Goal: Task Accomplishment & Management: Complete application form

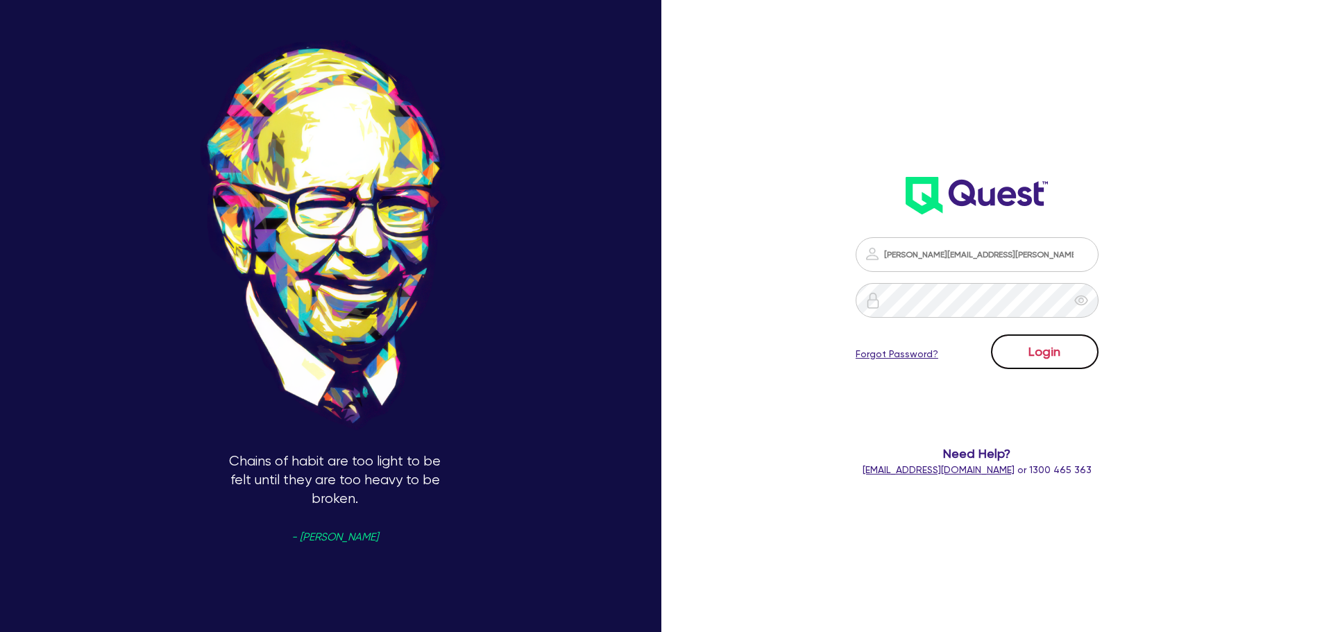
click at [1052, 336] on button "Login" at bounding box center [1045, 351] width 108 height 35
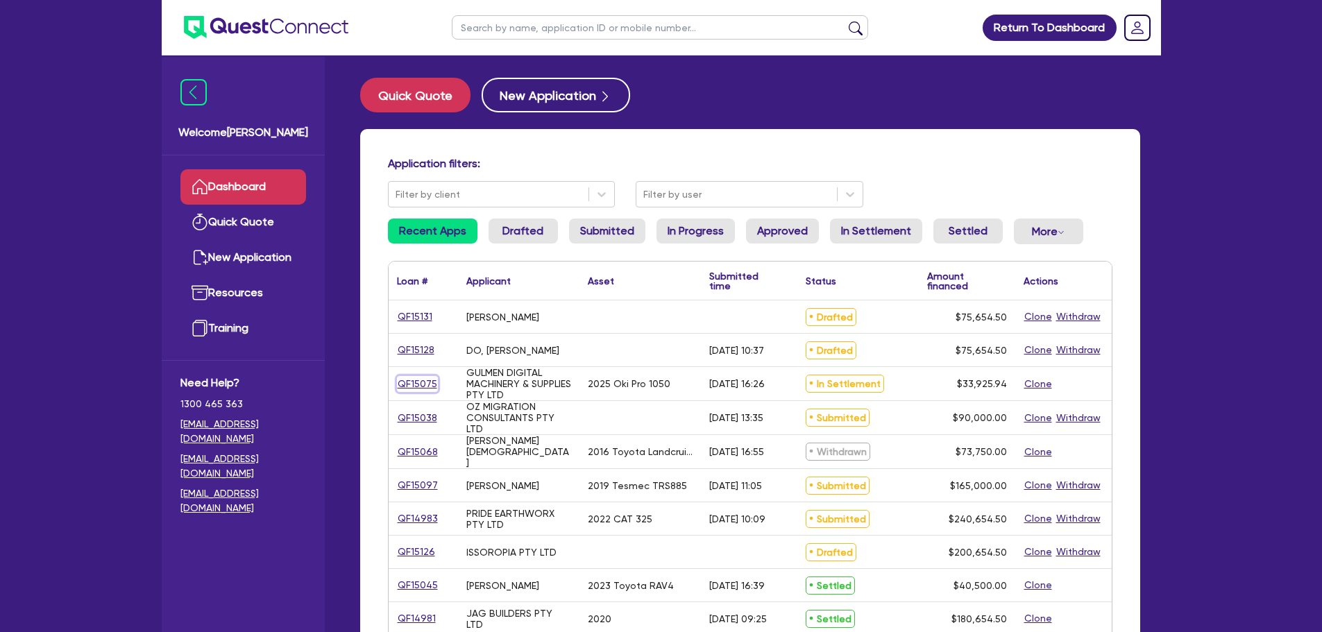
click at [414, 384] on link "QF15075" at bounding box center [417, 384] width 41 height 16
select select "SECONDARY_ASSETS"
select select "PRINTING_AND_PACKAGING_EQUIPMENT"
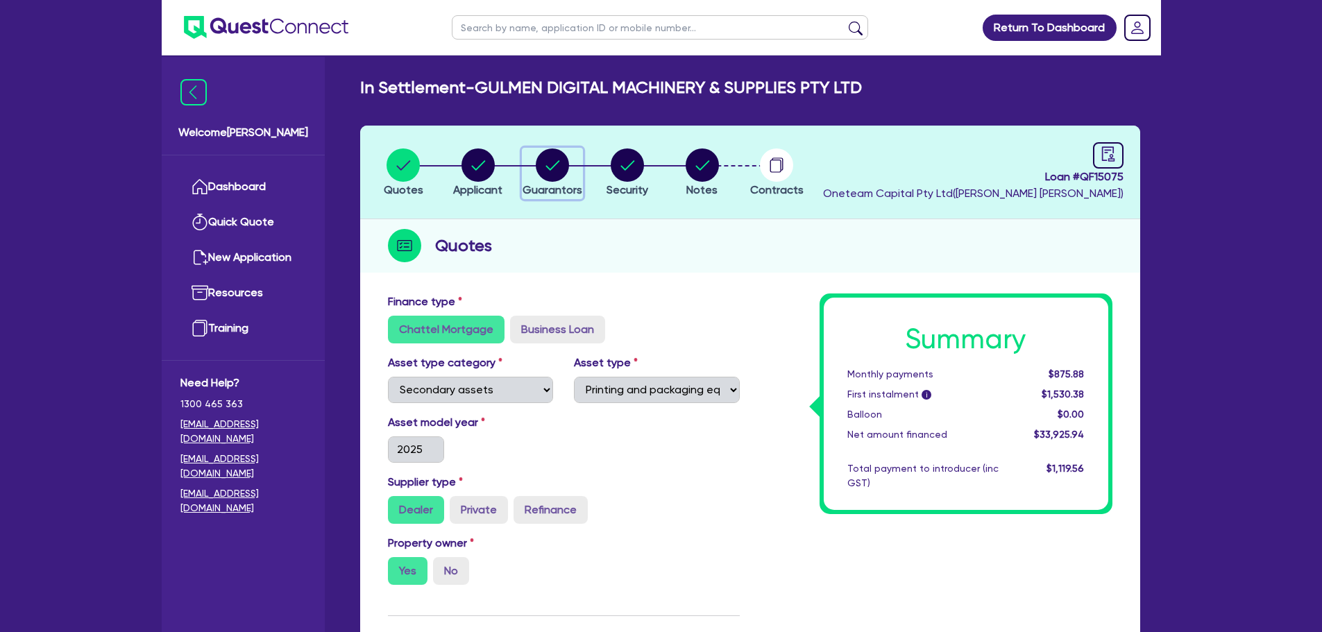
click at [547, 162] on circle "button" at bounding box center [552, 164] width 33 height 33
select select "MR"
select select "VIC"
select select "MARRIED"
select select "PROPERTY"
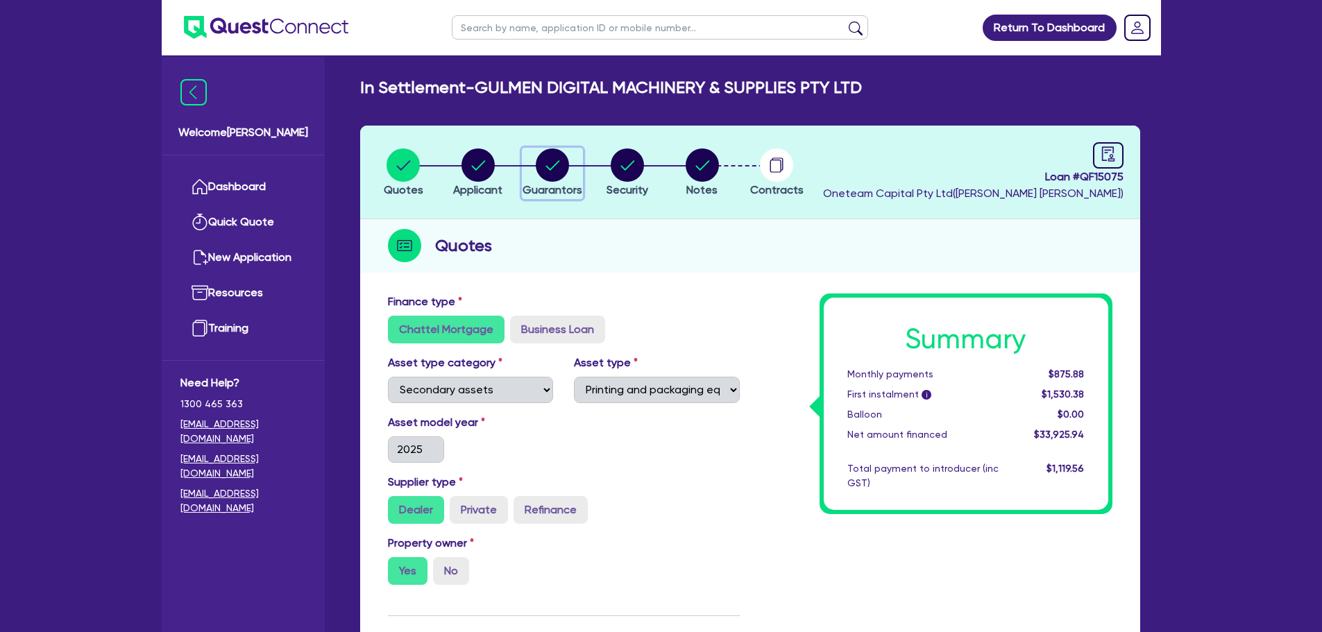
select select "CASH"
select select "EQUIPMENT"
select select "HOUSEHOLD_PERSONAL"
select select "TRUCK"
select select "VEHICLE"
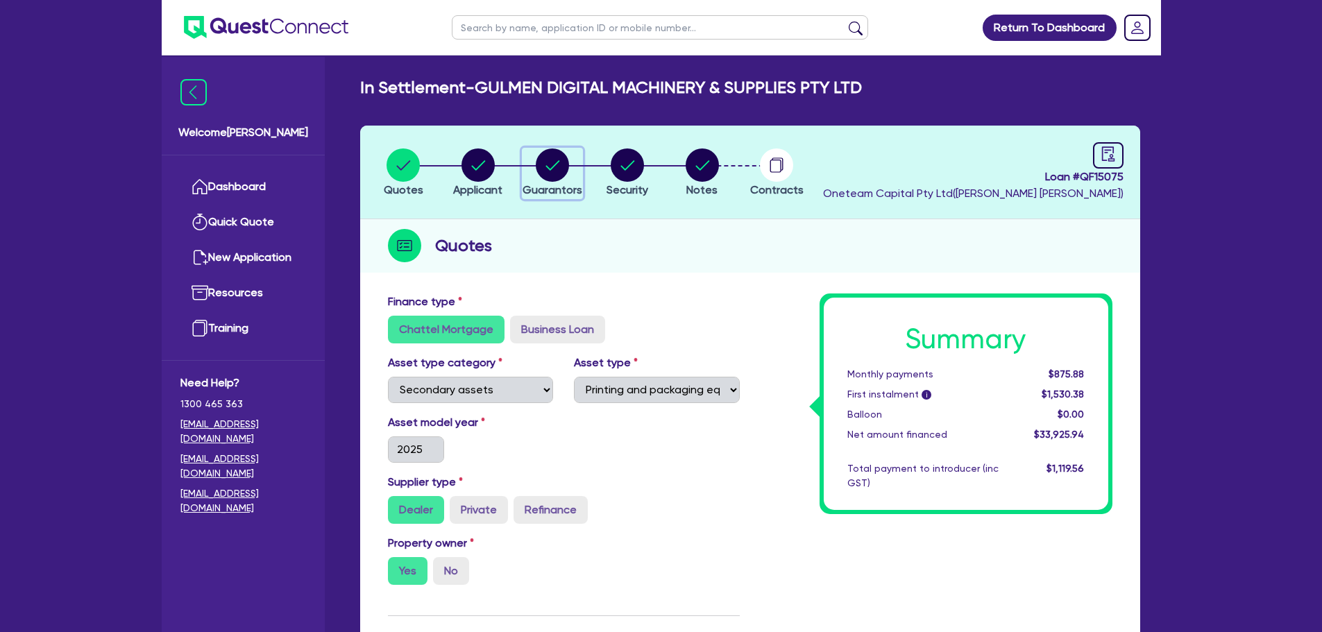
select select "VEHICLE"
select select "MORTGAGE"
select select "OTHER"
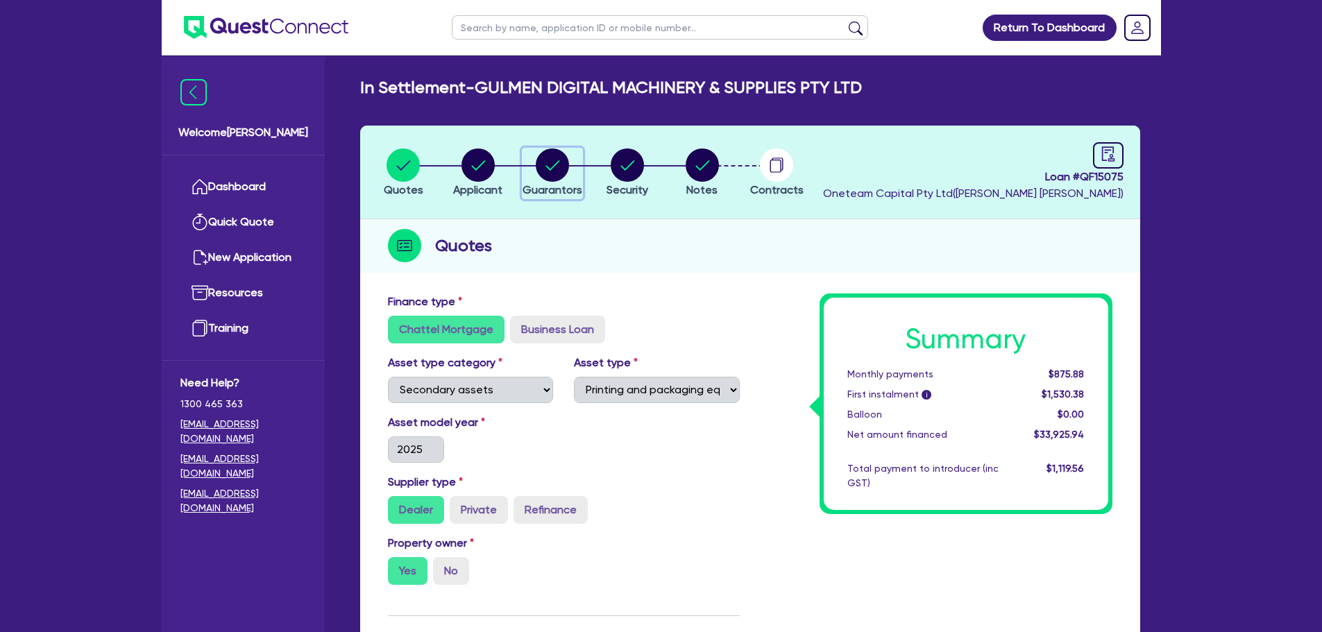
select select "EQUIPMENT_LOAN"
select select "OTHER"
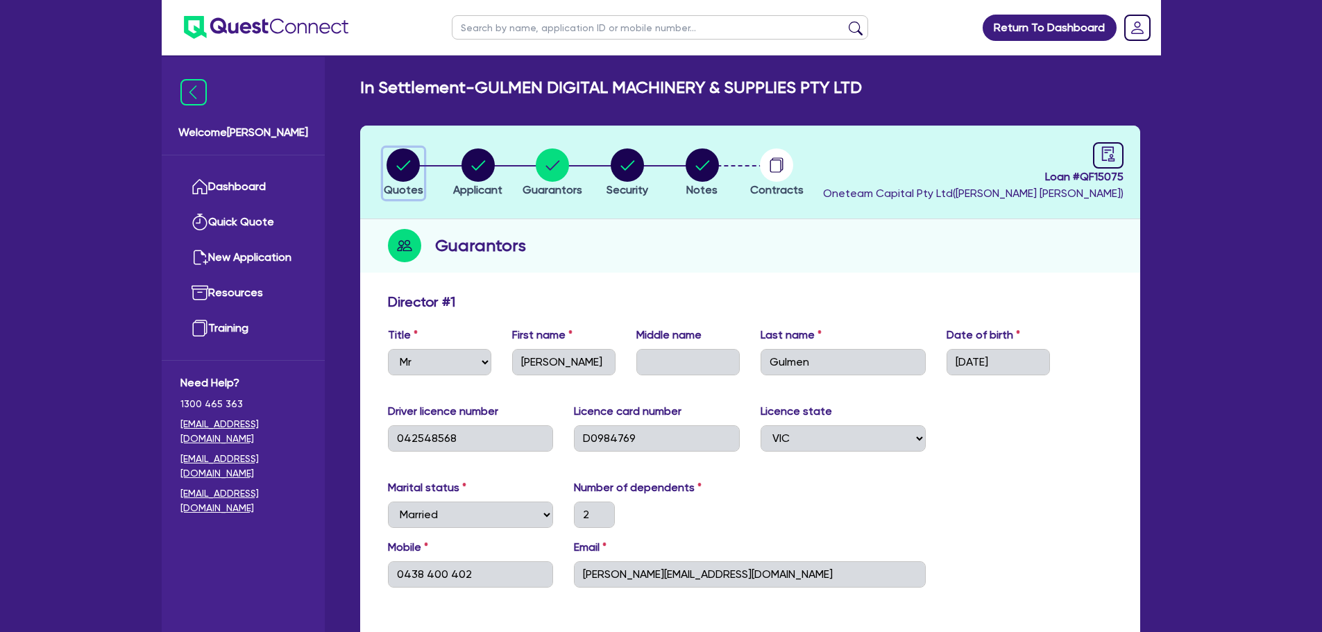
click at [407, 170] on circle "button" at bounding box center [402, 164] width 33 height 33
select select "SECONDARY_ASSETS"
select select "PRINTING_AND_PACKAGING_EQUIPMENT"
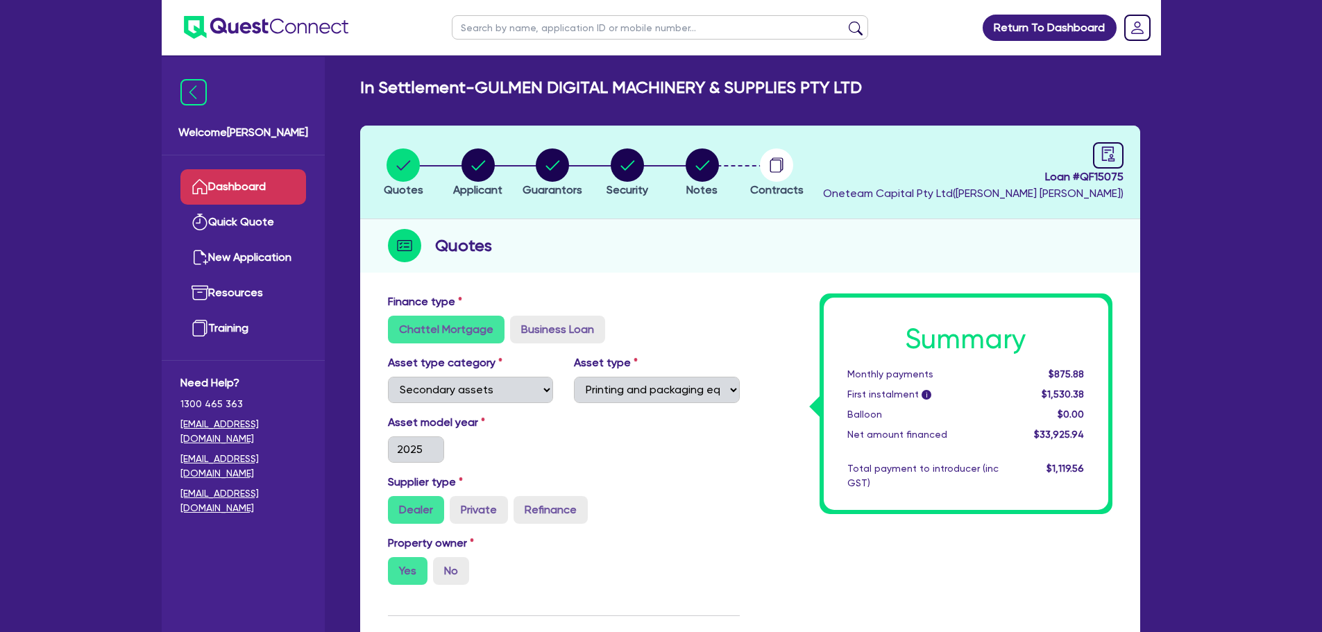
click at [255, 198] on link "Dashboard" at bounding box center [243, 186] width 126 height 35
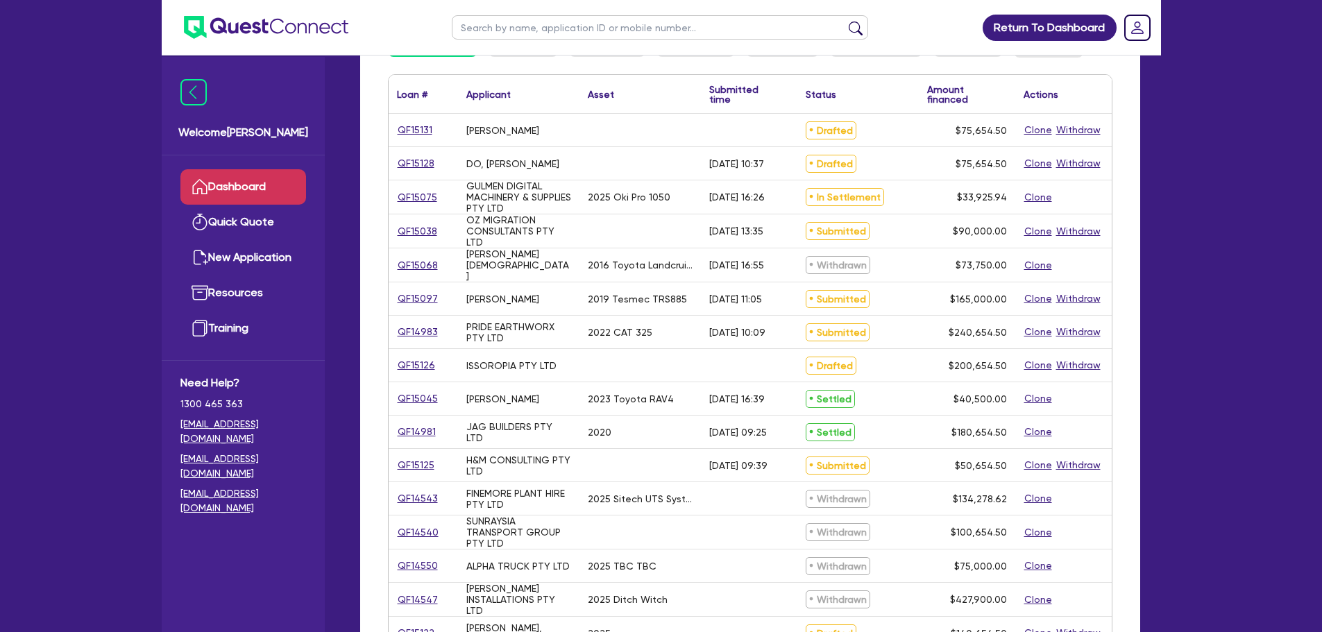
scroll to position [277, 0]
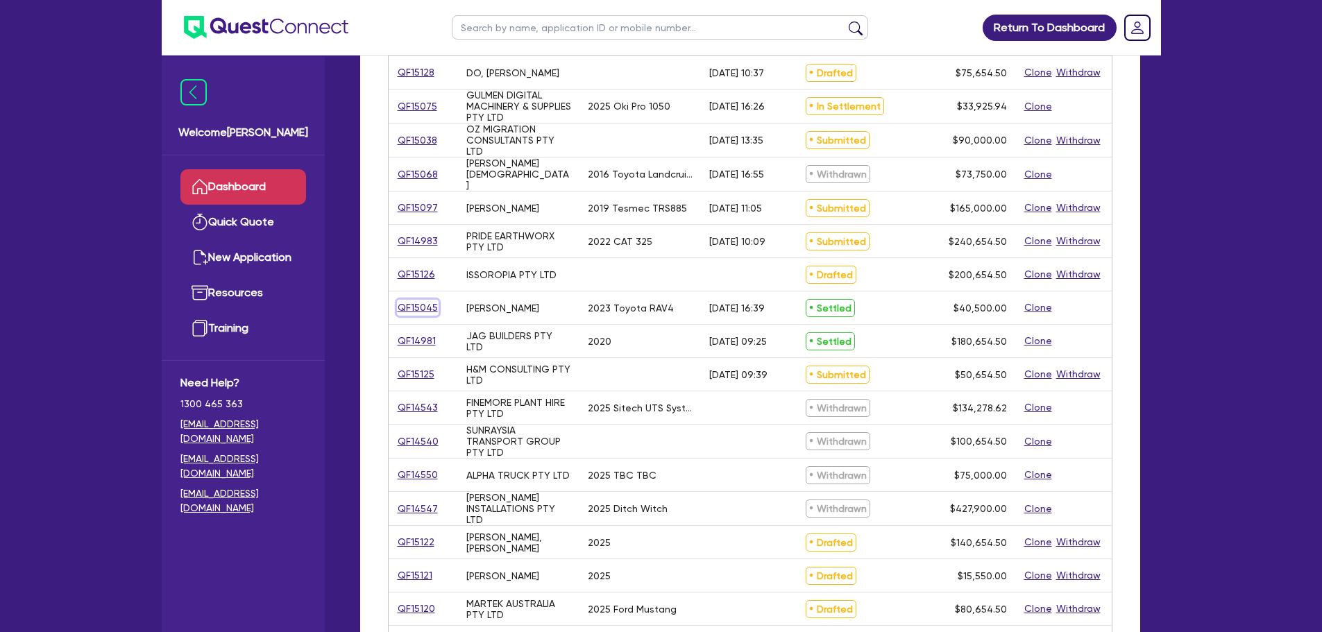
click at [426, 302] on link "QF15045" at bounding box center [418, 308] width 42 height 16
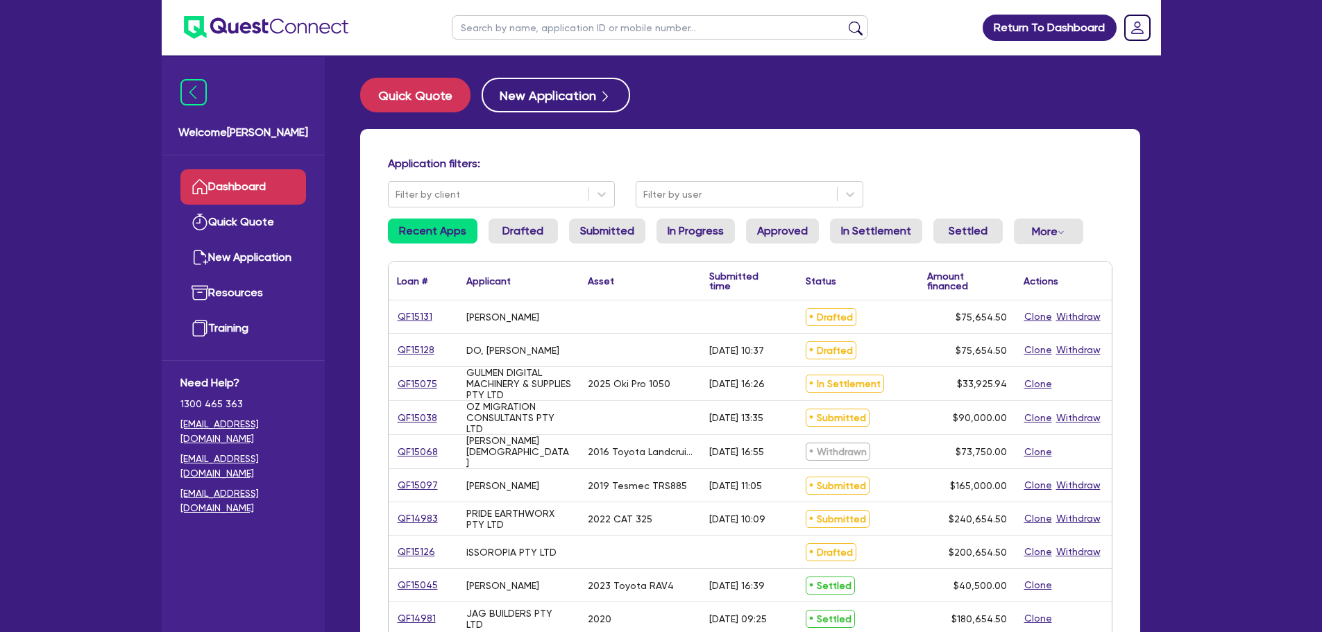
select select "CARS_AND_LIGHT_TRUCKS"
select select "PASSENGER_VEHICLES"
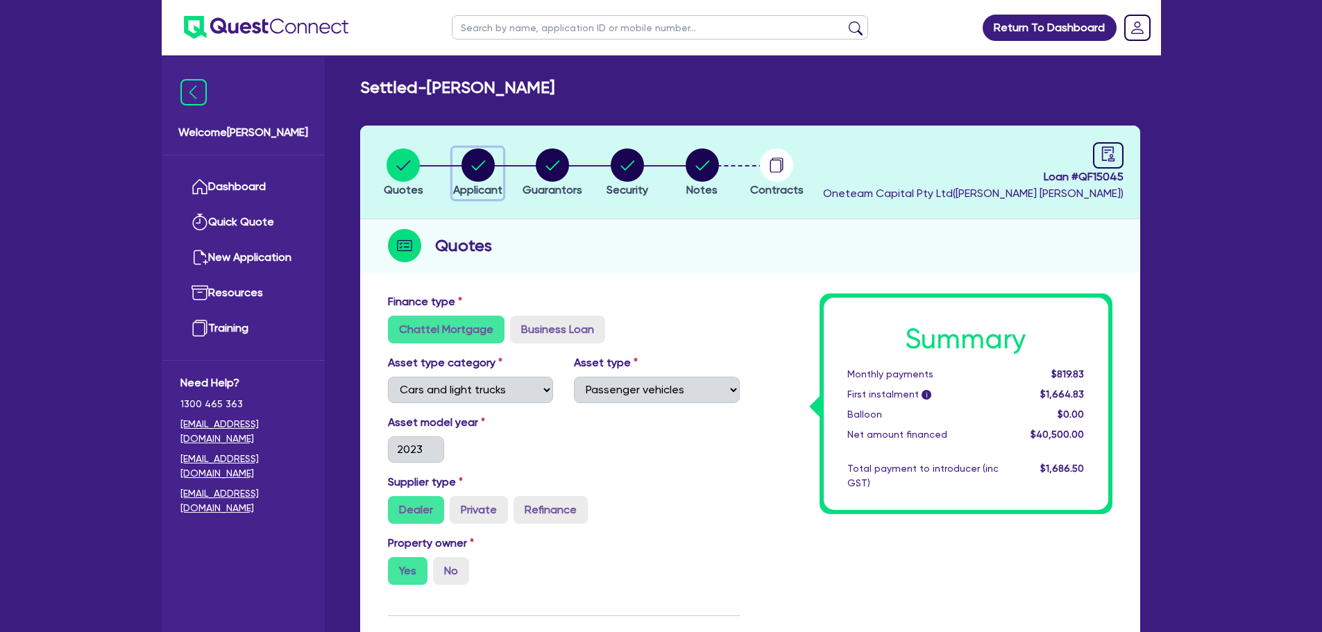
click at [472, 166] on icon "button" at bounding box center [478, 165] width 14 height 10
select select "SOLE_TRADER"
select select "ADMINISTRATIVE_SUPPORT"
select select "SUPPORT_OPERATIONS"
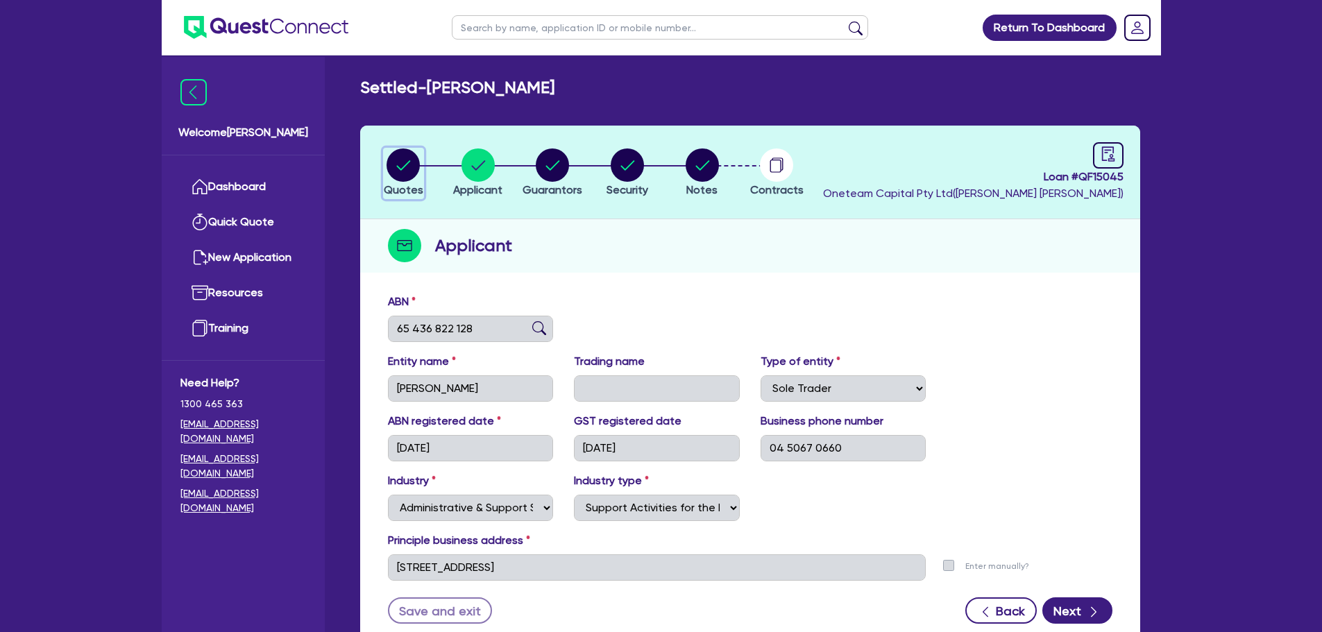
click at [416, 170] on circle "button" at bounding box center [402, 164] width 33 height 33
select select "CARS_AND_LIGHT_TRUCKS"
select select "PASSENGER_VEHICLES"
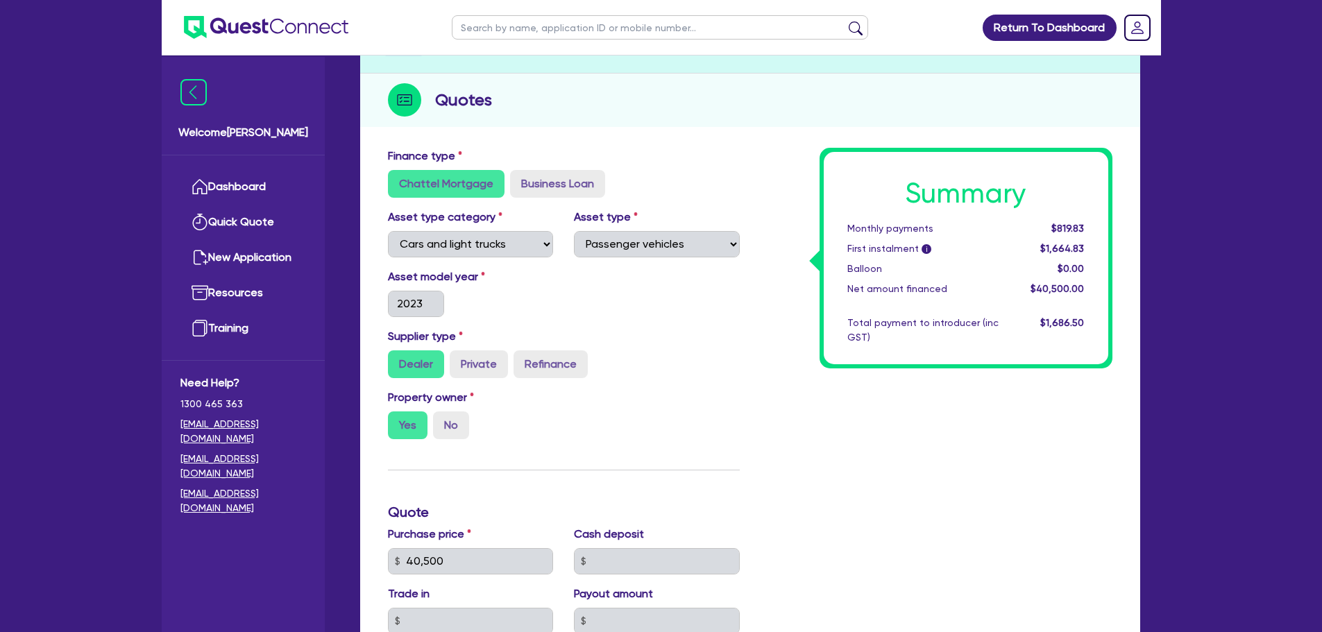
scroll to position [69, 0]
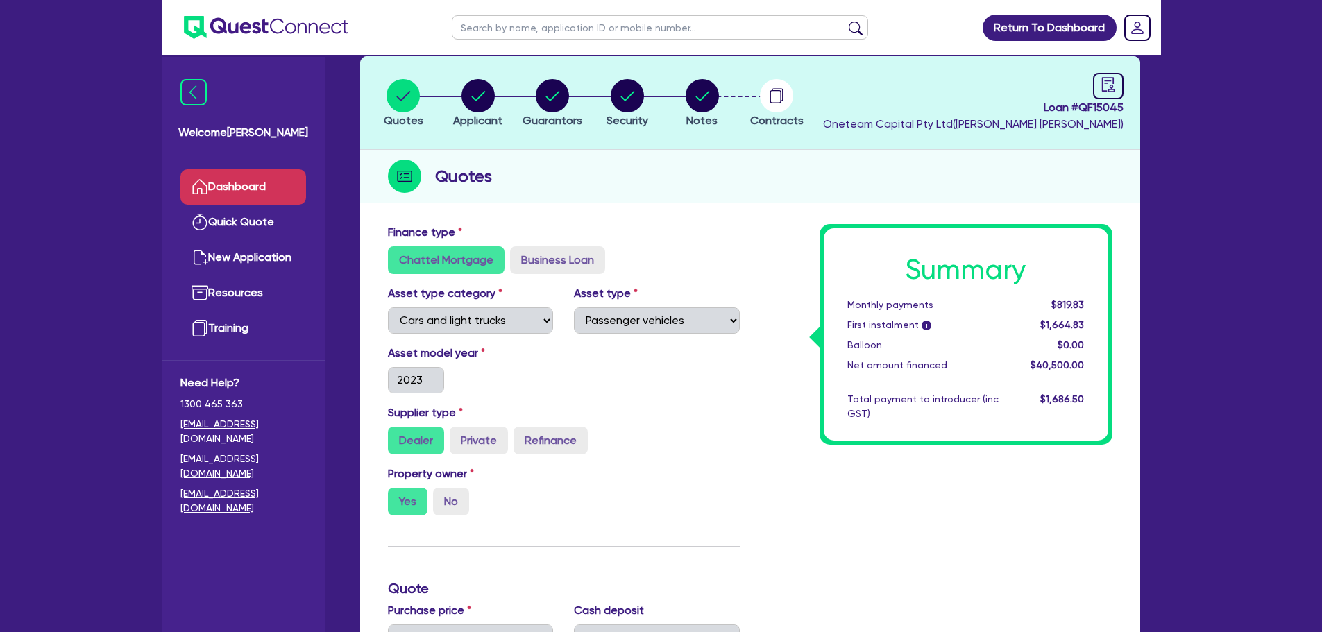
click at [248, 185] on link "Dashboard" at bounding box center [243, 186] width 126 height 35
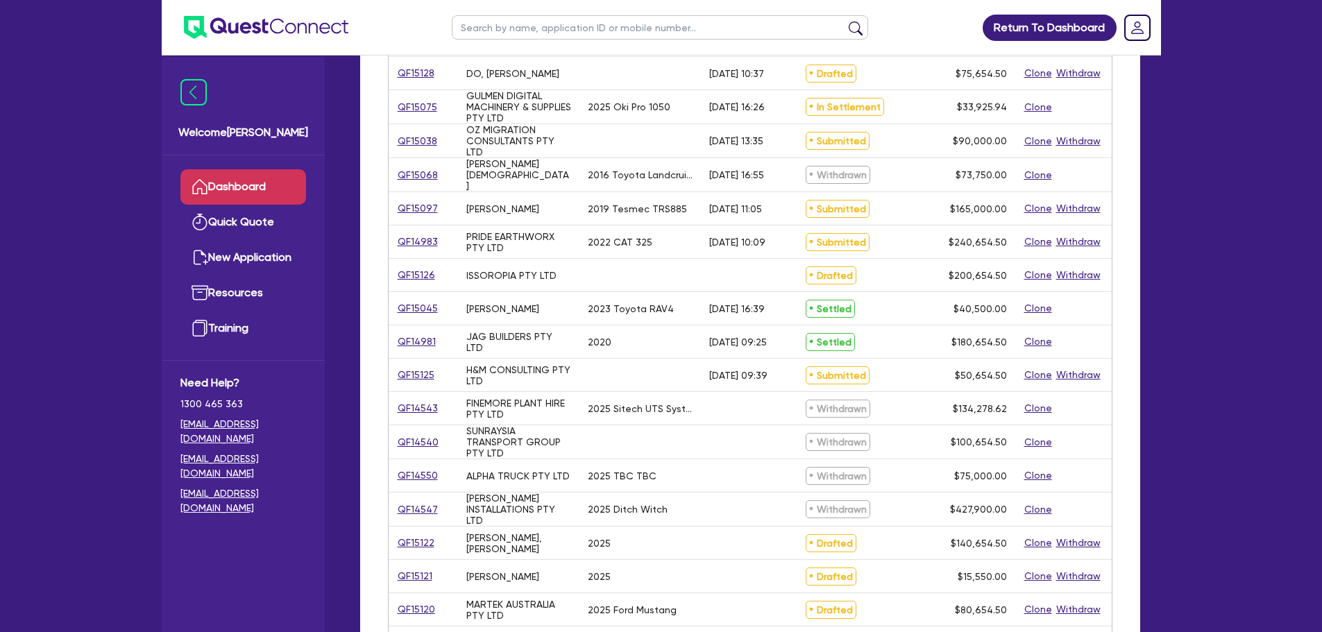
scroll to position [277, 0]
click at [405, 394] on div "QF14543" at bounding box center [422, 407] width 69 height 33
click at [407, 404] on link "QF14543" at bounding box center [418, 408] width 42 height 16
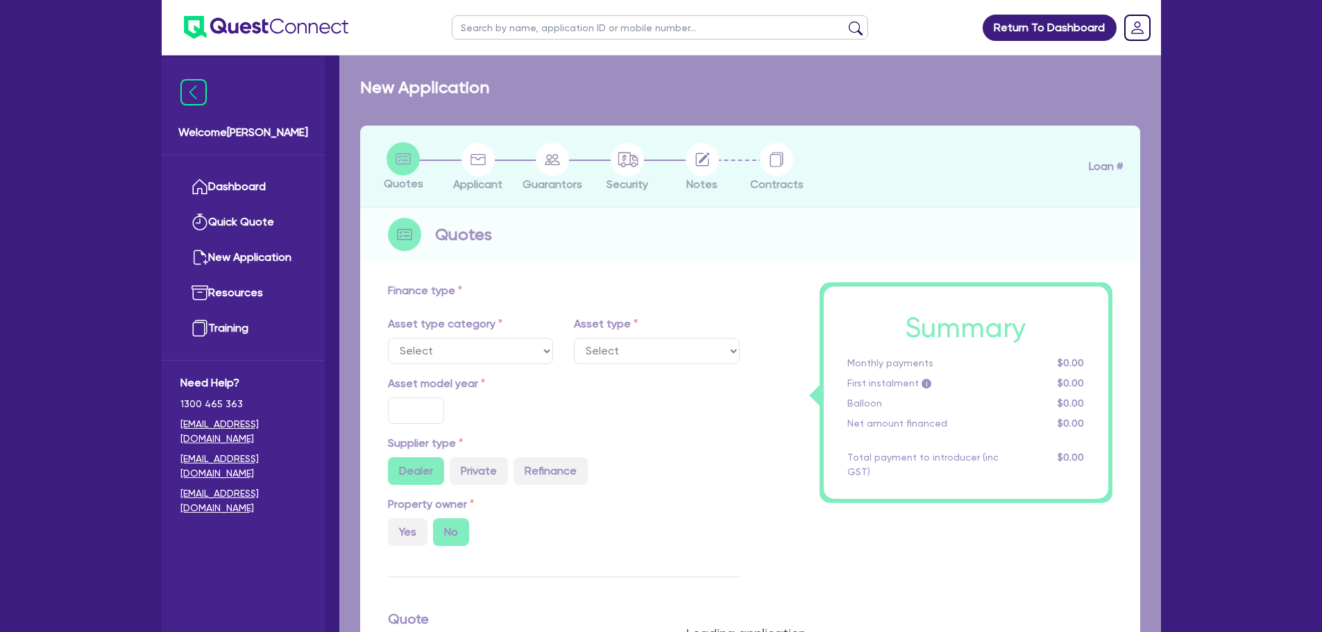
select select "SECONDARY_ASSETS"
type input "2025"
radio input "true"
type input "134,278.62"
type input "6"
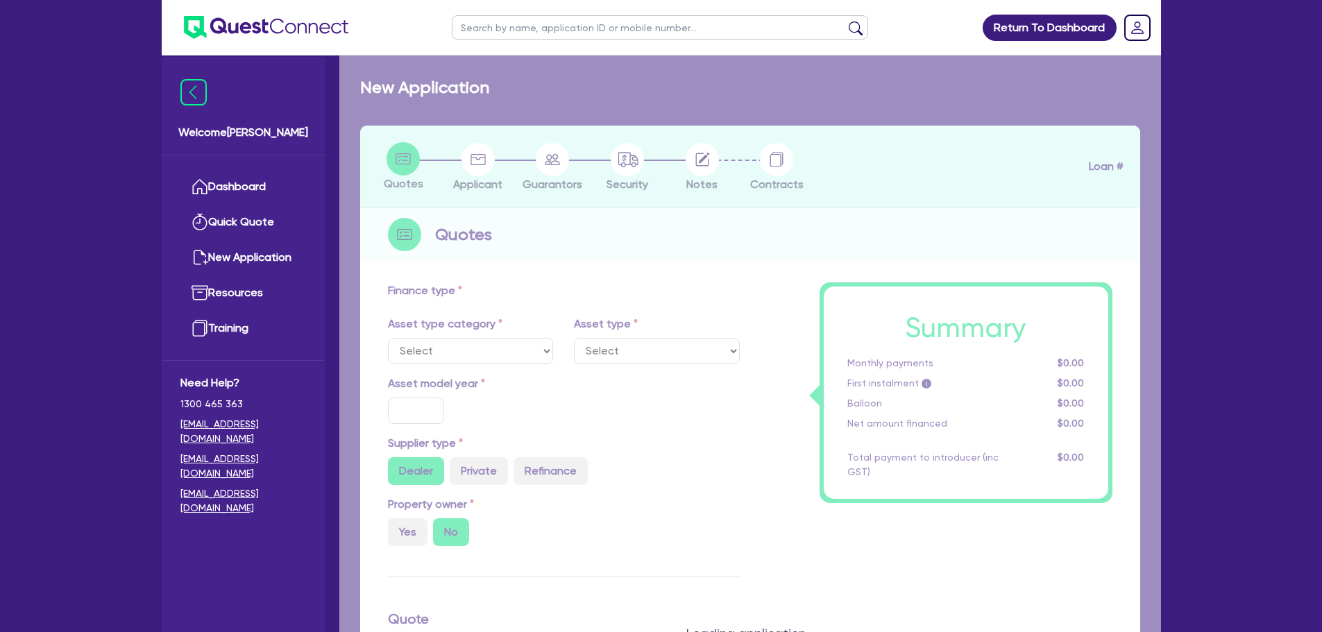
type input "8,056.72"
type input "10"
select select "OTHER"
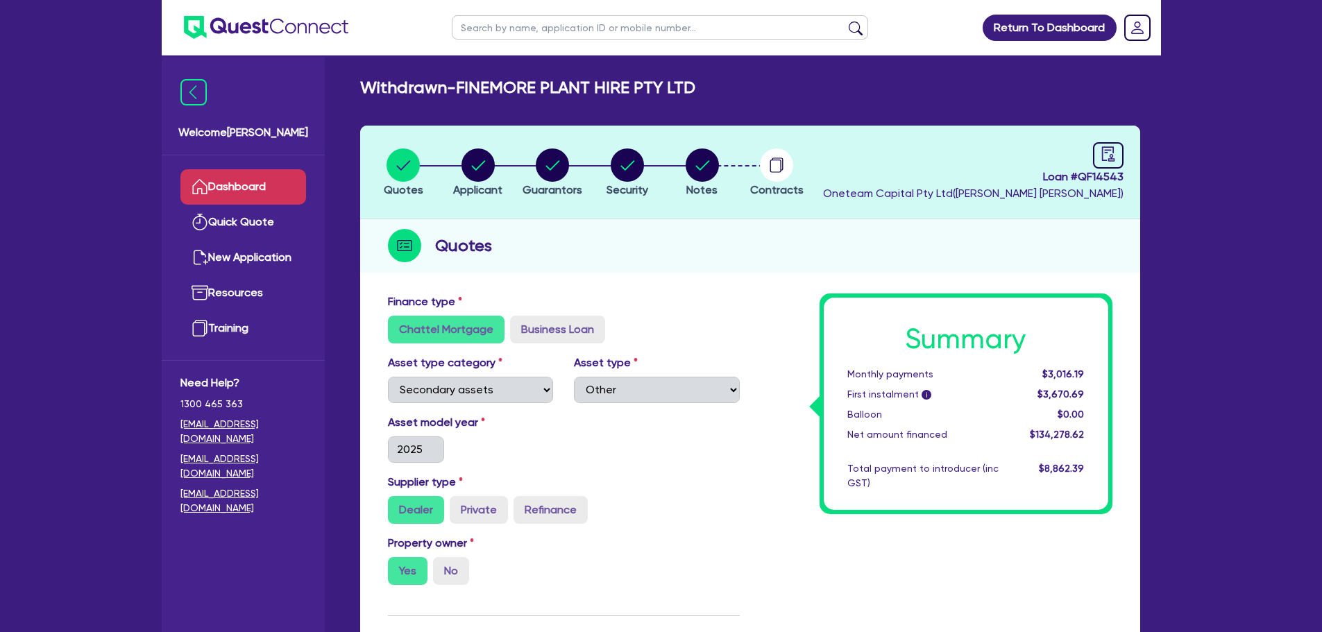
click at [264, 194] on link "Dashboard" at bounding box center [243, 186] width 126 height 35
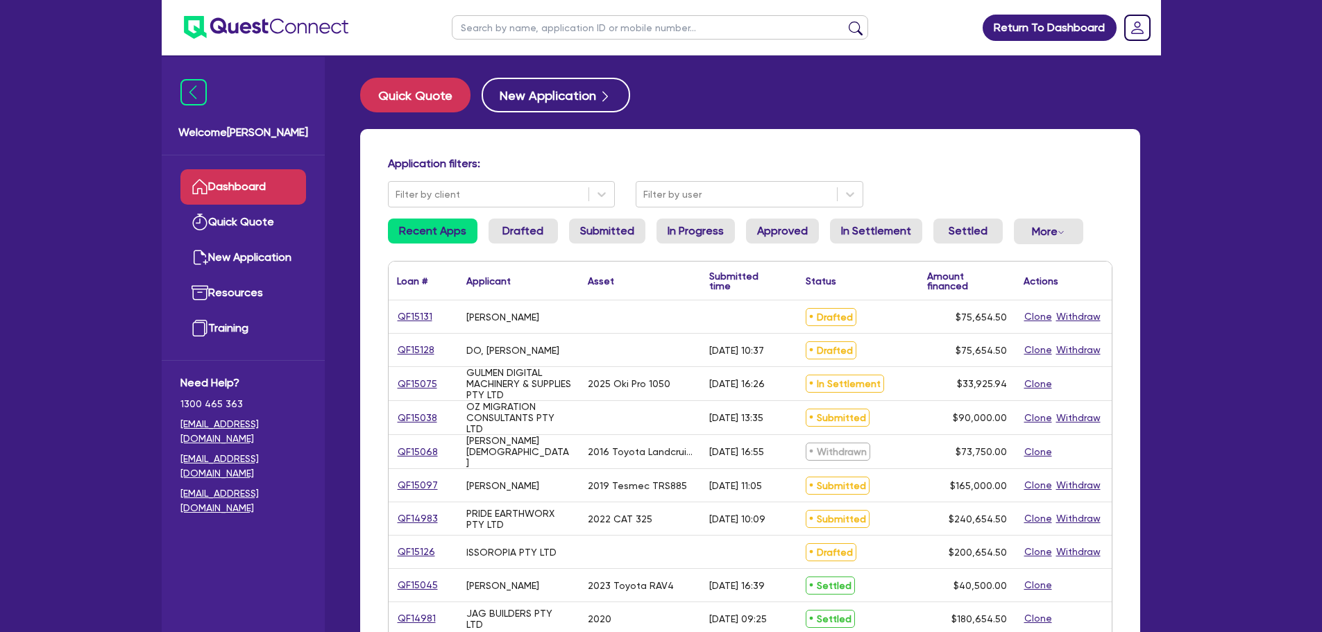
click at [537, 24] on input "text" at bounding box center [660, 27] width 416 height 24
type input "colless"
click at [844, 21] on button "submit" at bounding box center [855, 30] width 22 height 19
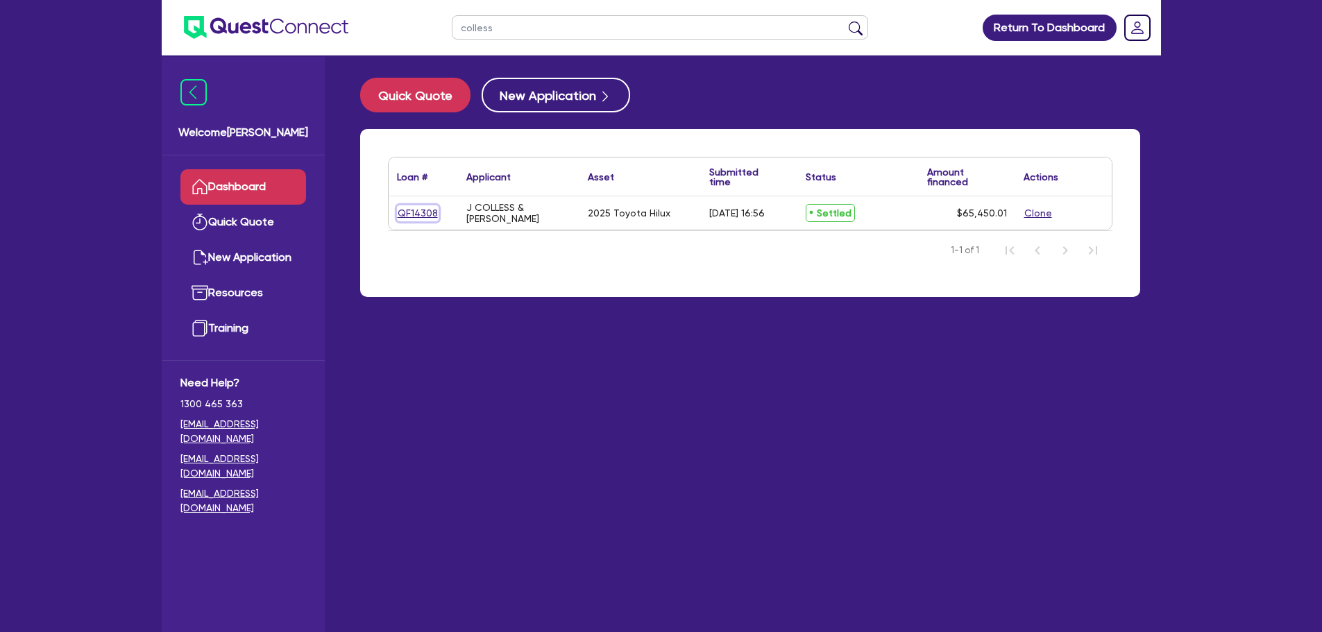
click at [417, 210] on link "QF14308" at bounding box center [418, 213] width 42 height 16
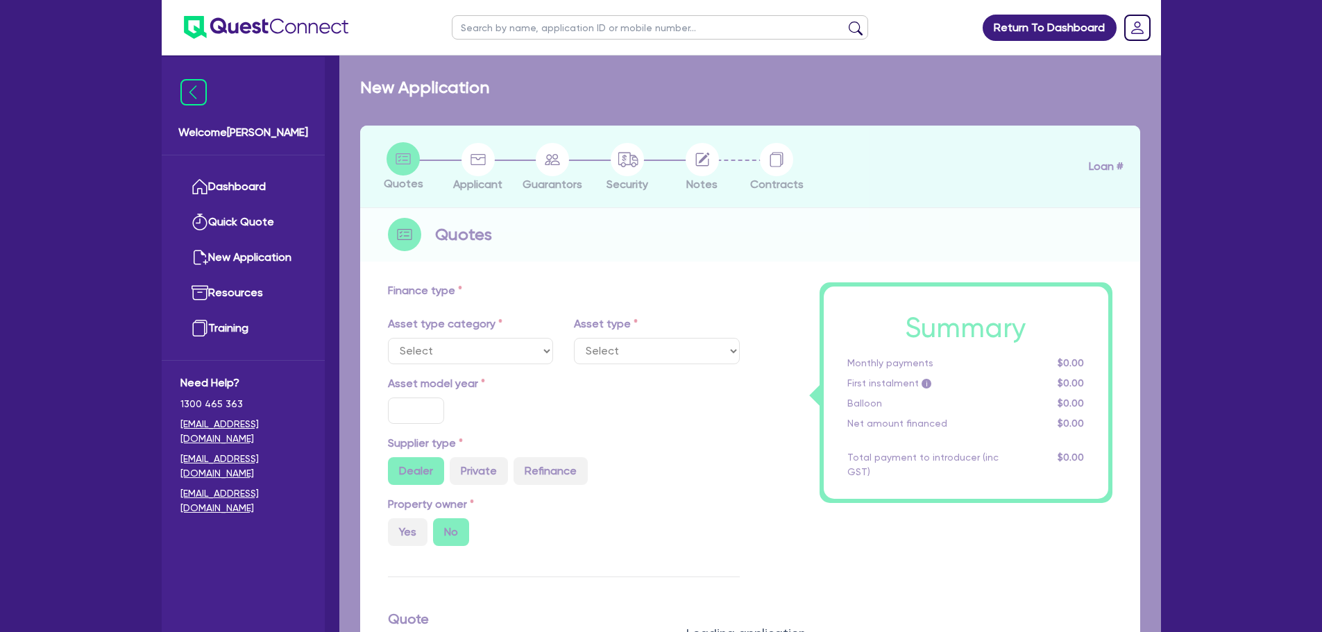
select select "CARS_AND_LIGHT_TRUCKS"
type input "2025"
radio input "true"
type input "64,500"
type input "0.14"
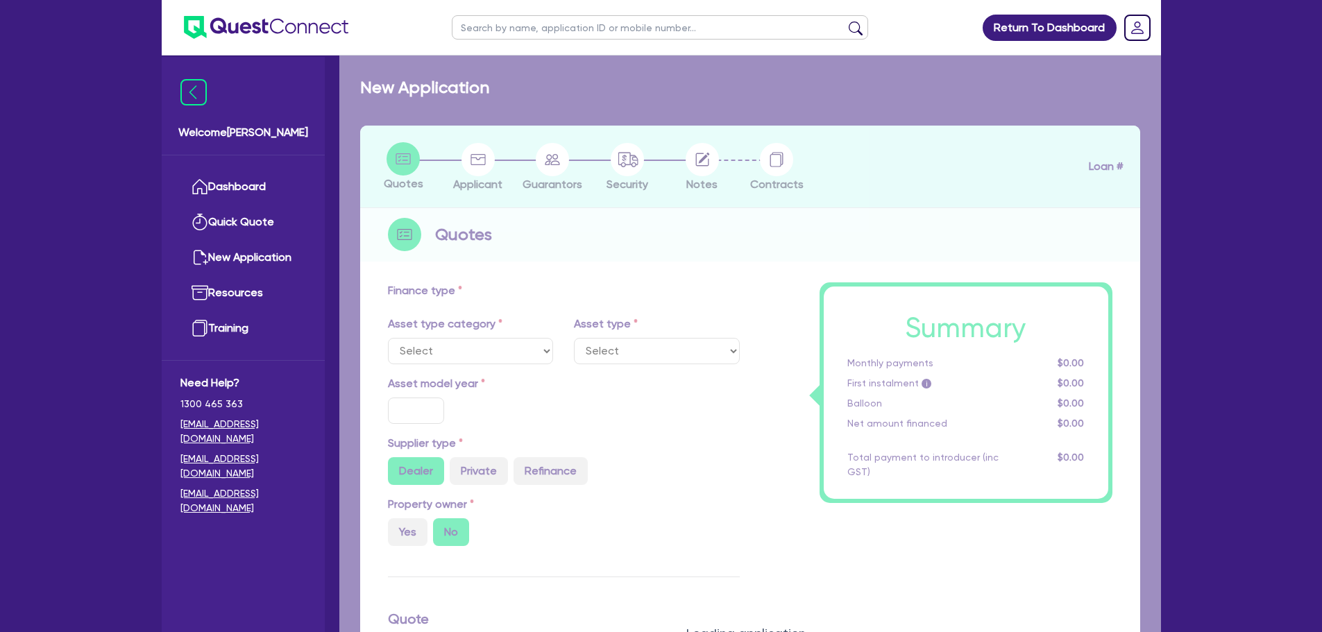
type input "97.5"
type input "6.29"
type input "454.55"
type input "409.09"
select select "VANS_AND_UTES"
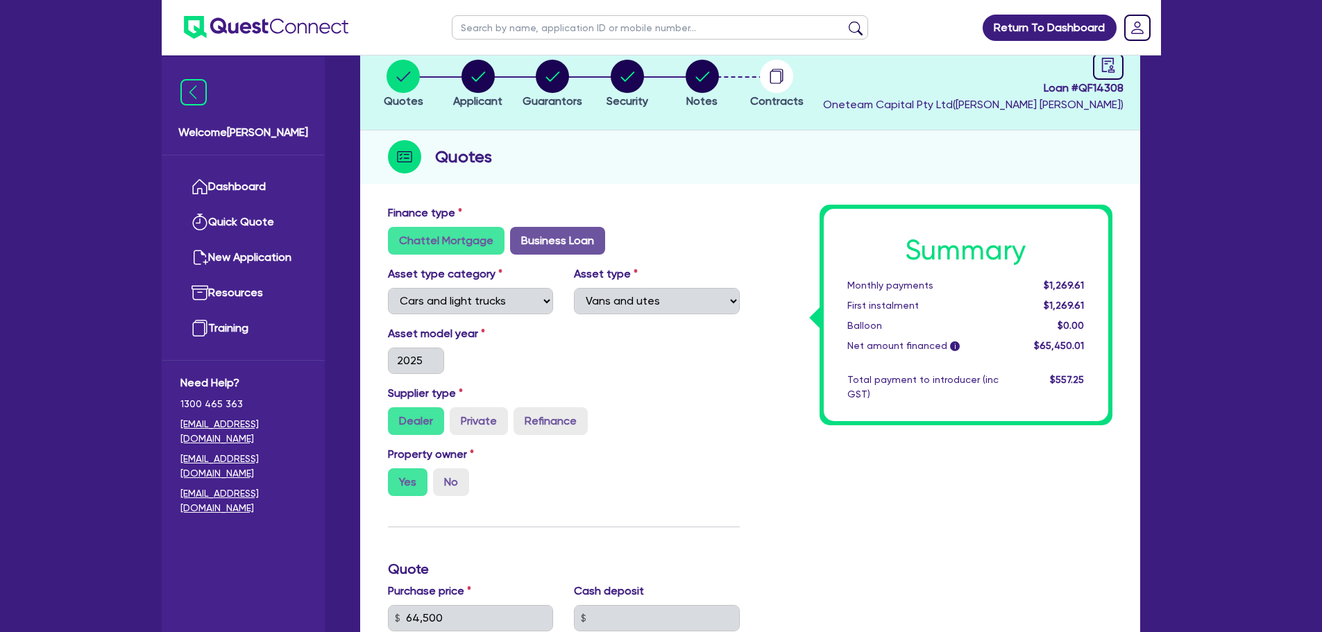
scroll to position [73, 0]
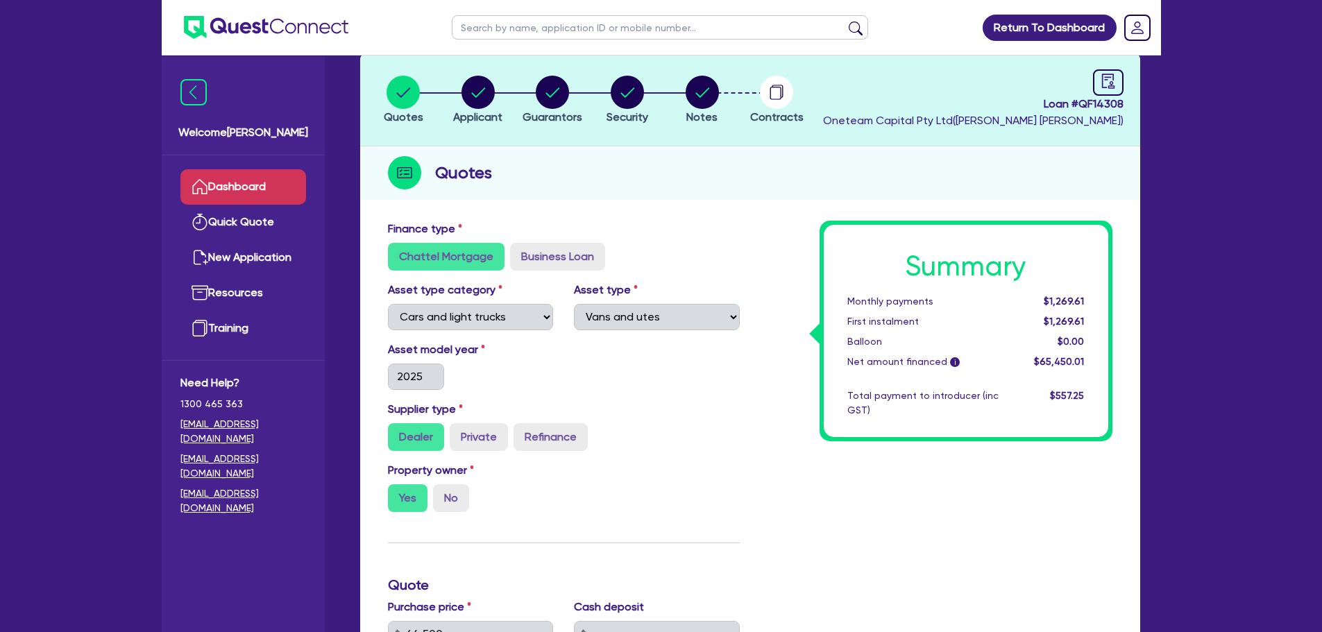
click at [246, 181] on link "Dashboard" at bounding box center [243, 186] width 126 height 35
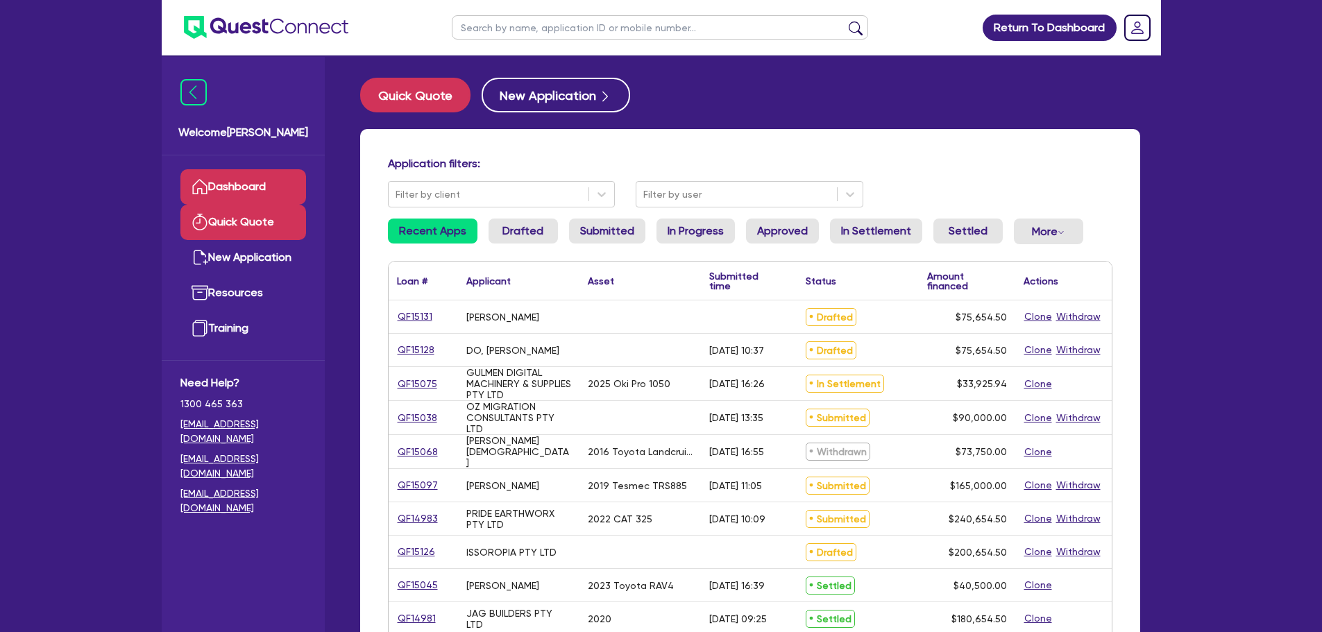
click at [243, 228] on link "Quick Quote" at bounding box center [243, 222] width 126 height 35
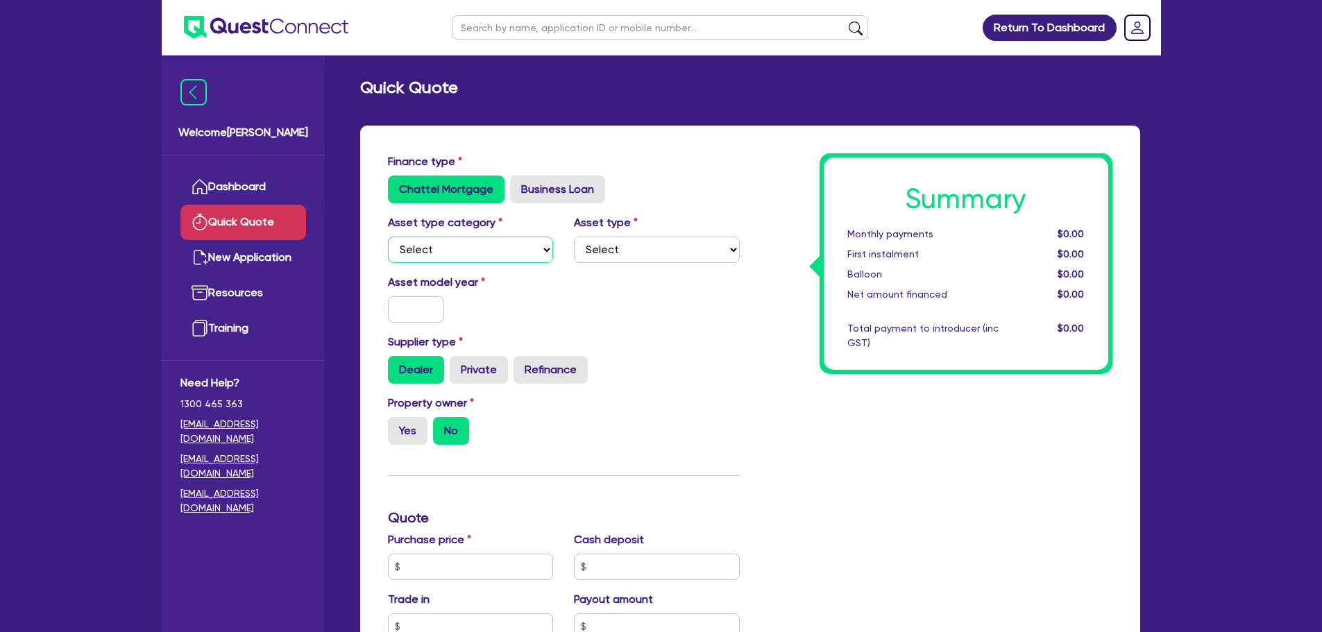
drag, startPoint x: 471, startPoint y: 248, endPoint x: 470, endPoint y: 256, distance: 7.8
click at [471, 248] on select "Select Cars and light trucks Primary assets Secondary assets Tertiary assets" at bounding box center [471, 250] width 166 height 26
click at [388, 237] on select "Select Cars and light trucks Primary assets Secondary assets Tertiary assets" at bounding box center [471, 250] width 166 height 26
click at [490, 248] on select "Select Cars and light trucks Primary assets Secondary assets Tertiary assets" at bounding box center [471, 250] width 166 height 26
select select "PRIMARY_ASSETS"
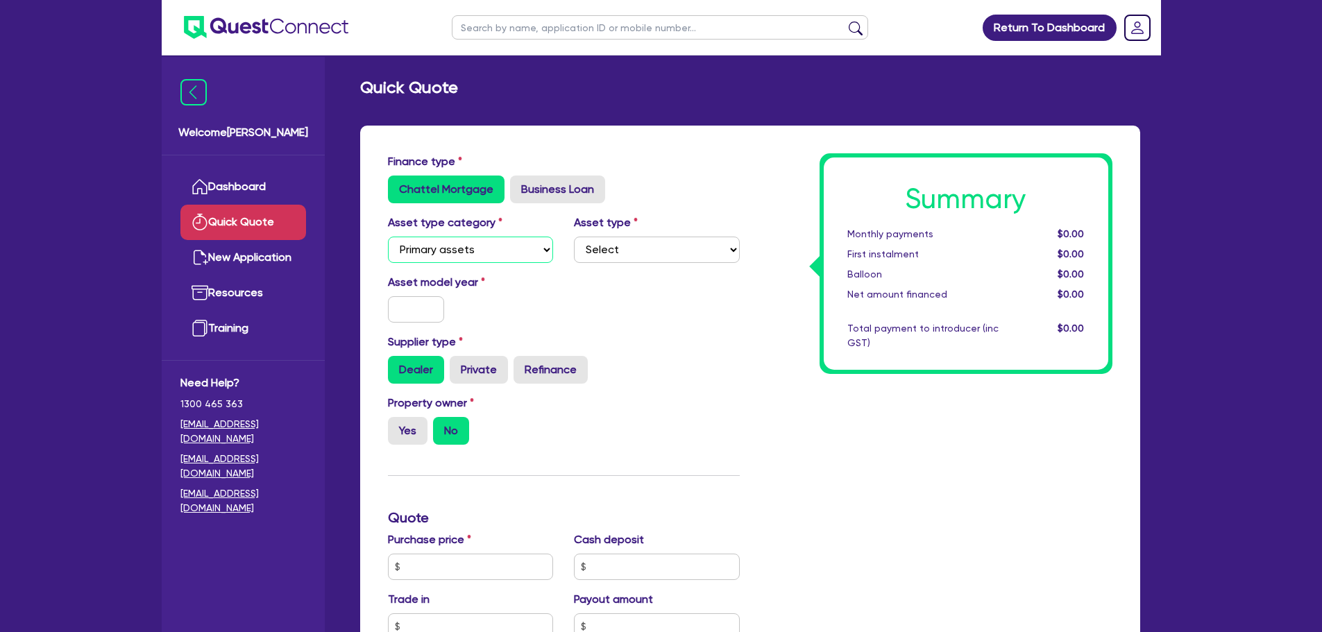
click at [388, 237] on select "Select Cars and light trucks Primary assets Secondary assets Tertiary assets" at bounding box center [471, 250] width 166 height 26
click at [629, 255] on select "Select Heavy trucks over 4.5 tonne Trailers Bus and coaches Yellow goods and ex…" at bounding box center [657, 250] width 166 height 26
select select "TRAILERS"
click at [574, 237] on select "Select Heavy trucks over 4.5 tonne Trailers Bus and coaches Yellow goods and ex…" at bounding box center [657, 250] width 166 height 26
click at [379, 309] on div at bounding box center [416, 309] width 78 height 26
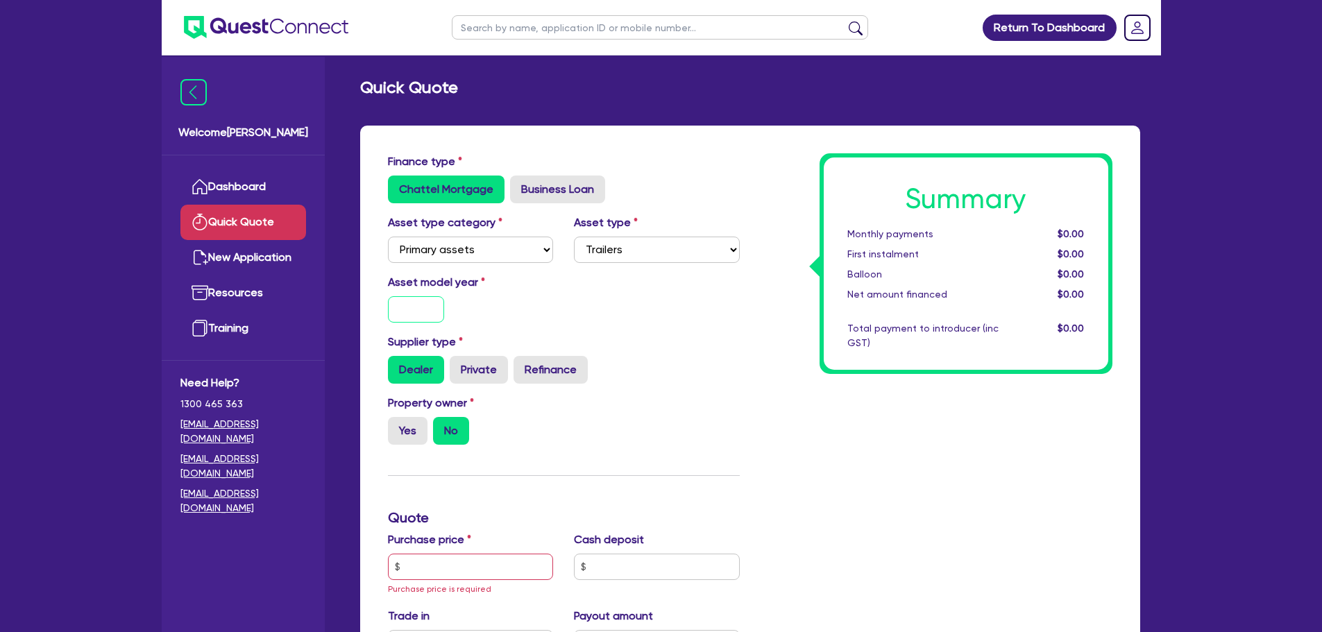
click at [393, 307] on input "text" at bounding box center [416, 309] width 57 height 26
type input "2025"
click at [603, 316] on div "Asset model year [DATE]" at bounding box center [563, 304] width 373 height 60
click at [408, 434] on label "Yes" at bounding box center [408, 431] width 40 height 28
click at [397, 426] on input "Yes" at bounding box center [392, 421] width 9 height 9
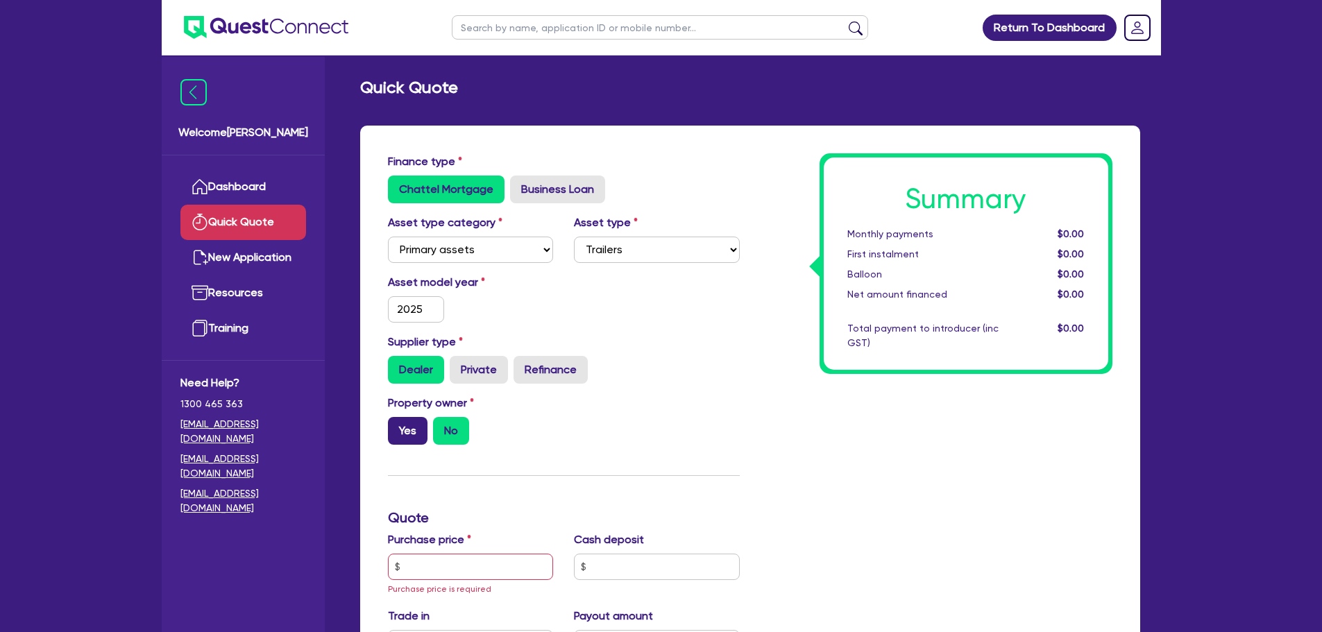
radio input "true"
click at [640, 404] on div "Property owner Yes No" at bounding box center [563, 425] width 373 height 61
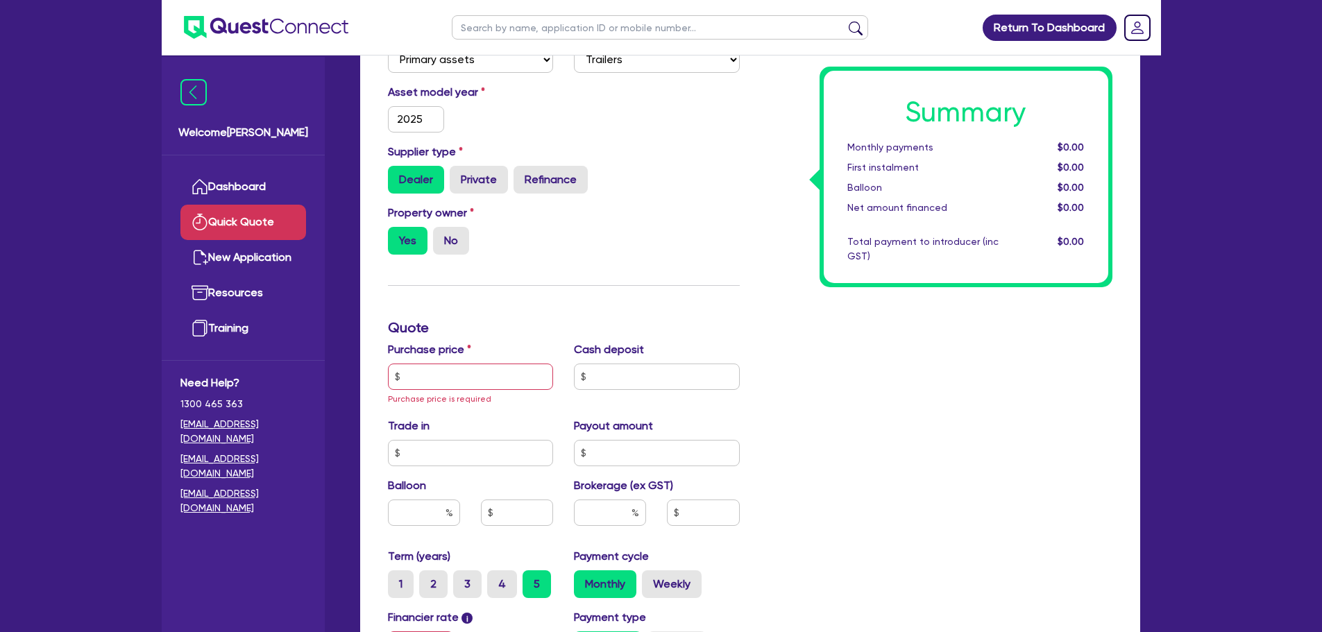
scroll to position [277, 0]
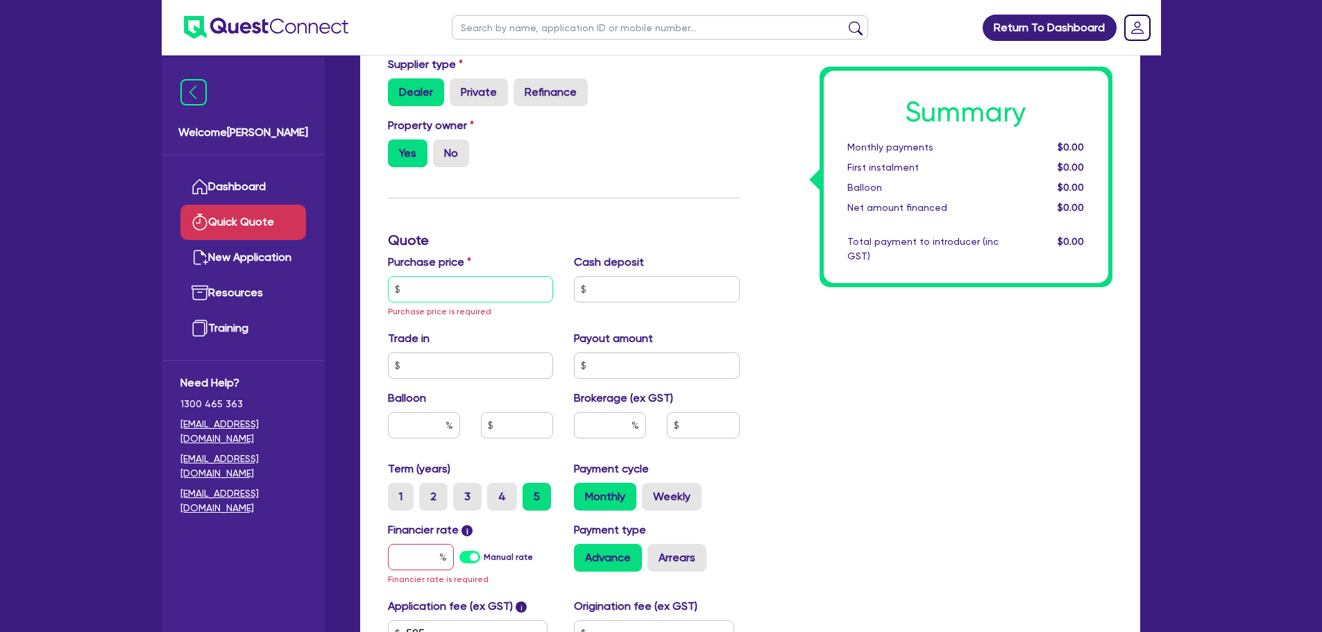
click at [439, 291] on input "text" at bounding box center [471, 289] width 166 height 26
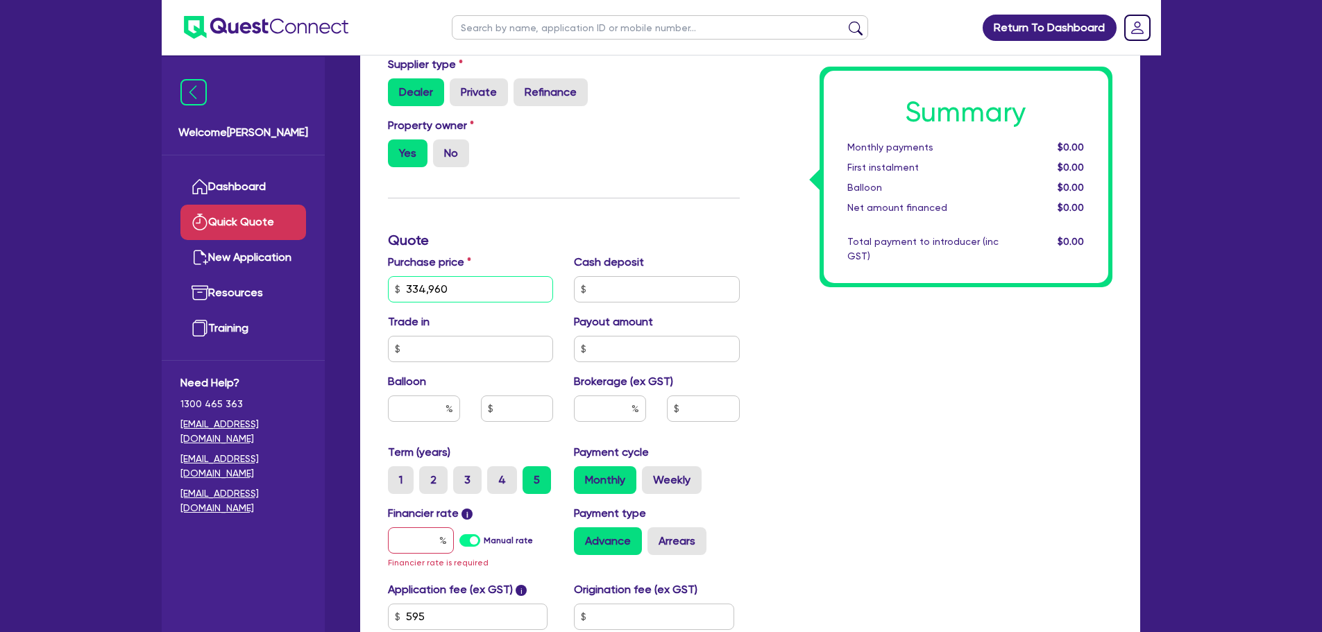
type input "334,960"
click at [856, 416] on div "Summary Monthly payments $0.00 First instalment $0.00 Balloon $0.00 Net amount …" at bounding box center [936, 289] width 373 height 826
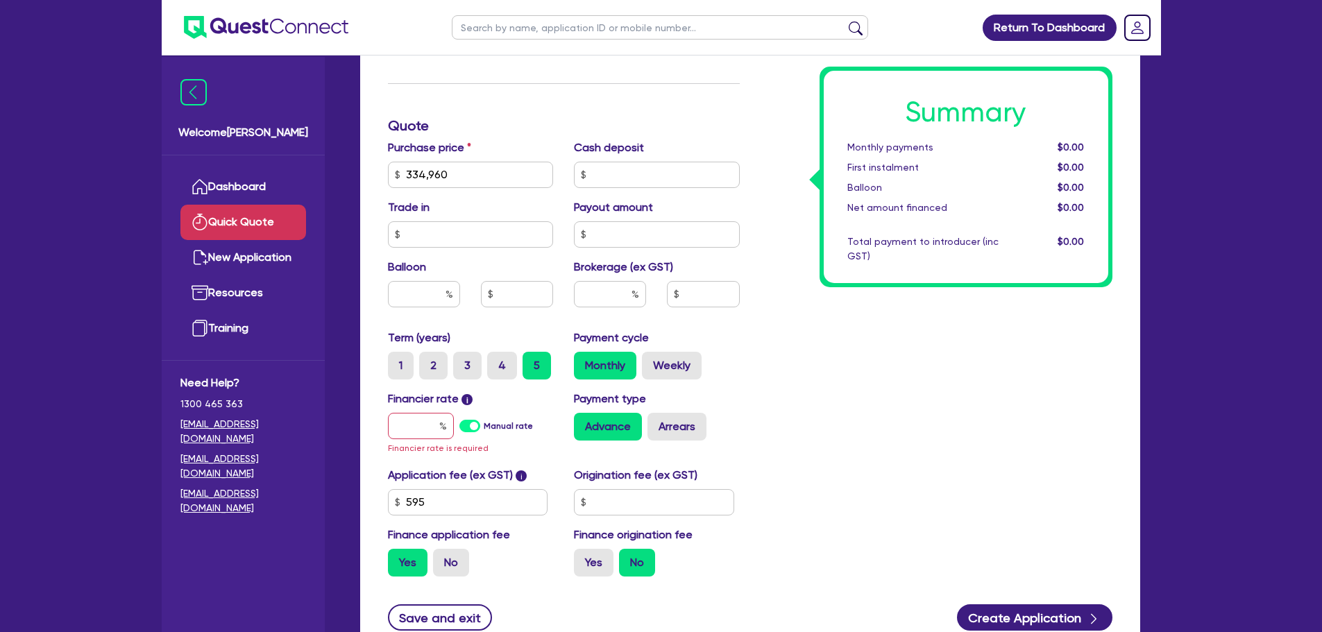
scroll to position [416, 0]
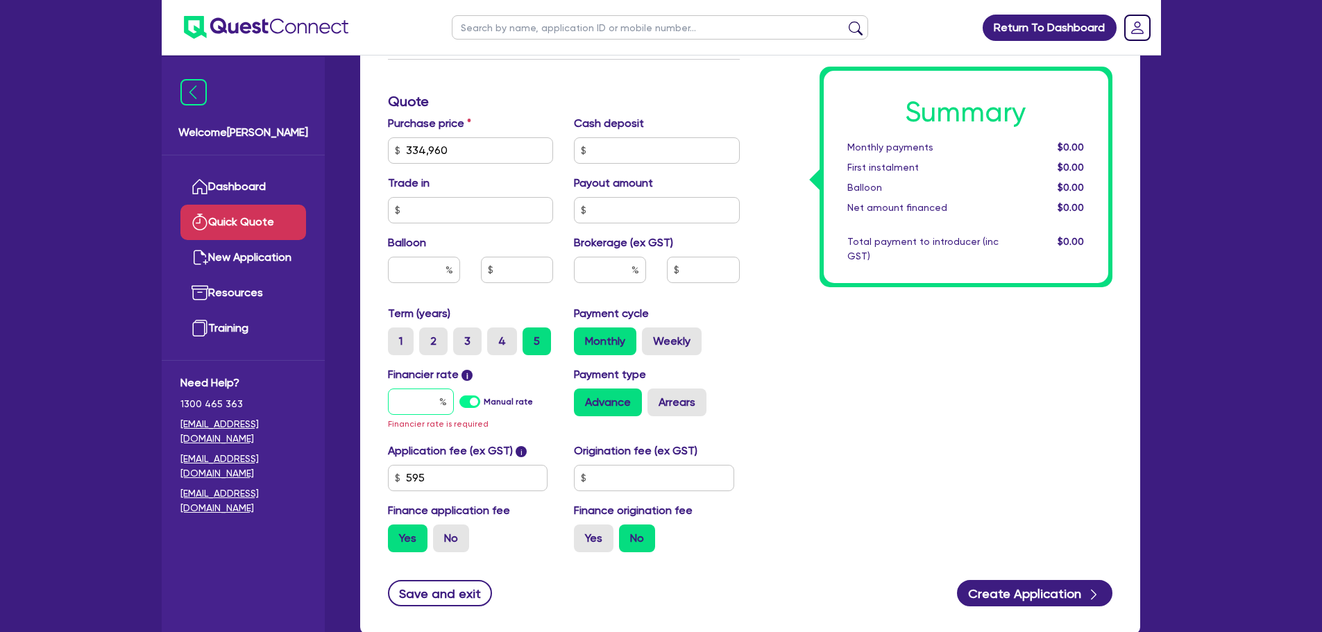
click at [416, 398] on input "text" at bounding box center [421, 401] width 66 height 26
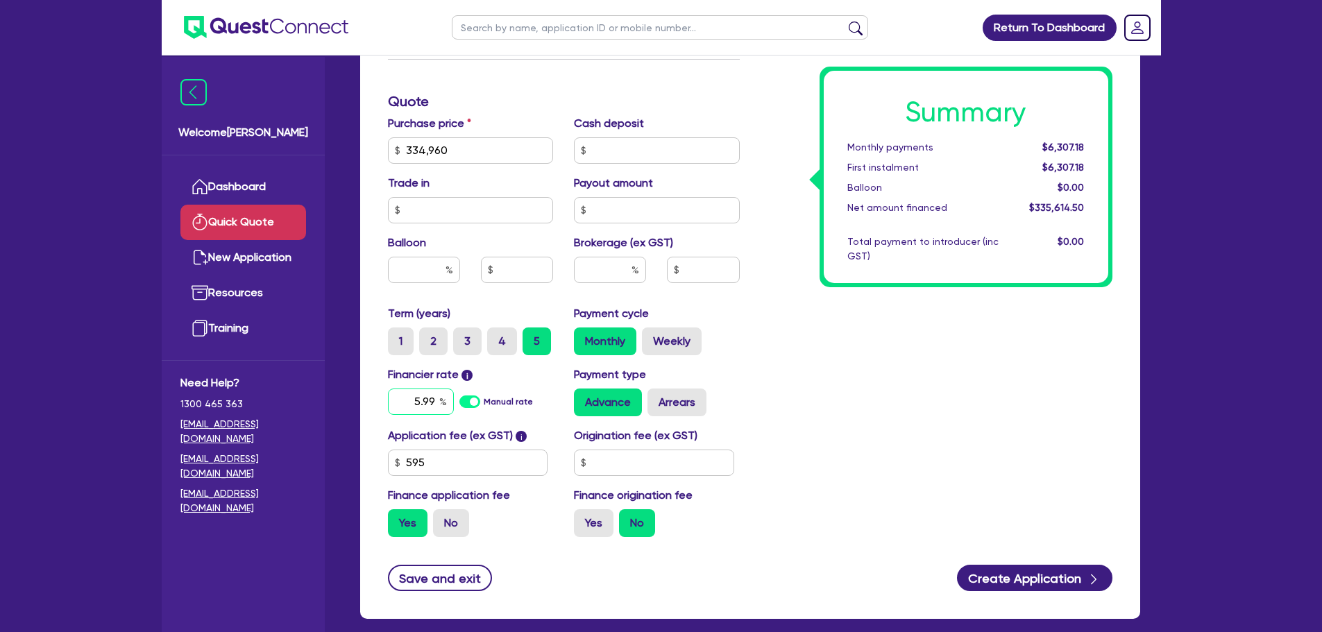
type input "5.99"
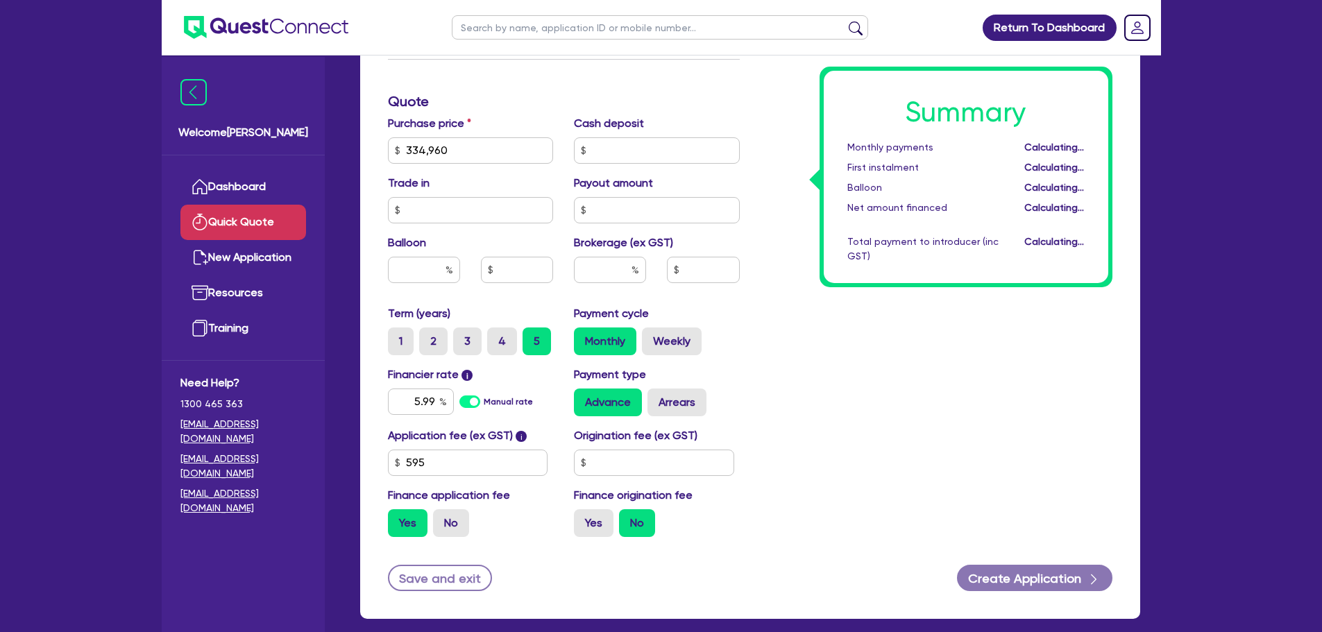
click at [850, 373] on div "Summary Monthly payments Calculating... First instalment Calculating... Balloon…" at bounding box center [936, 142] width 373 height 811
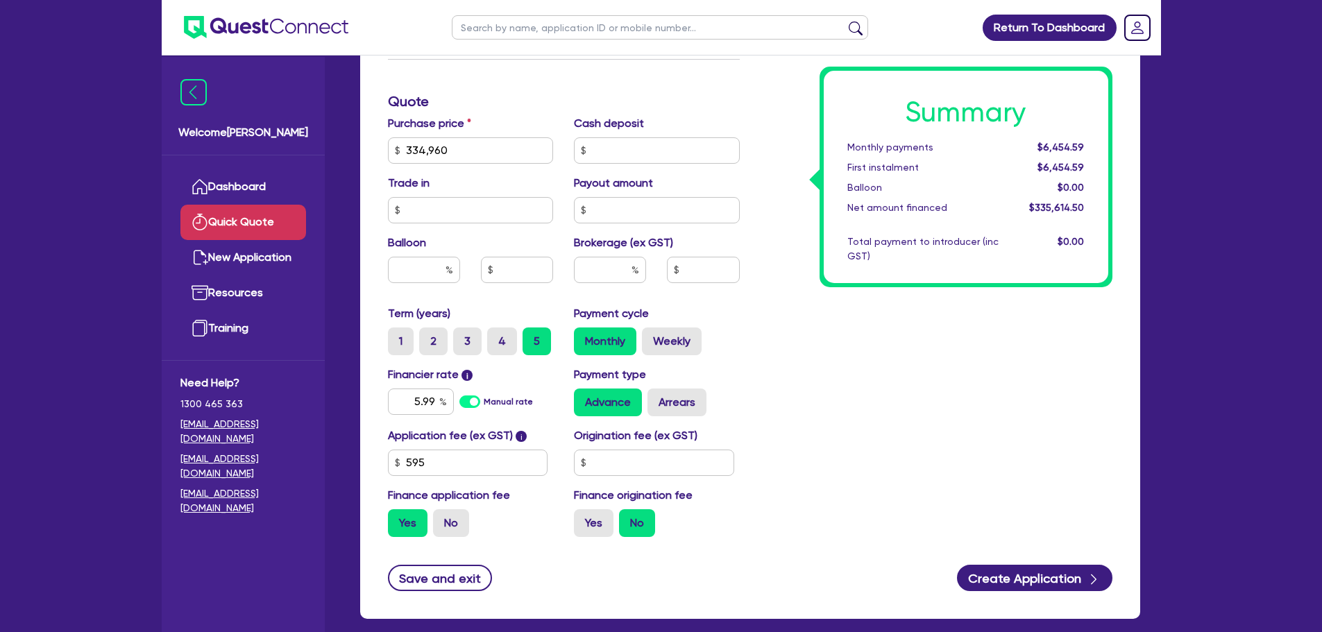
click at [866, 395] on div "Summary Monthly payments $6,454.59 First instalment $6,454.59 Balloon $0.00 Net…" at bounding box center [936, 142] width 373 height 811
click at [610, 262] on input "text" at bounding box center [610, 270] width 72 height 26
type input "0.5"
click at [849, 351] on div "Summary Monthly payments $6,454.59 First instalment $6,454.59 Balloon $0.00 Net…" at bounding box center [936, 142] width 373 height 811
type input "1,678.07"
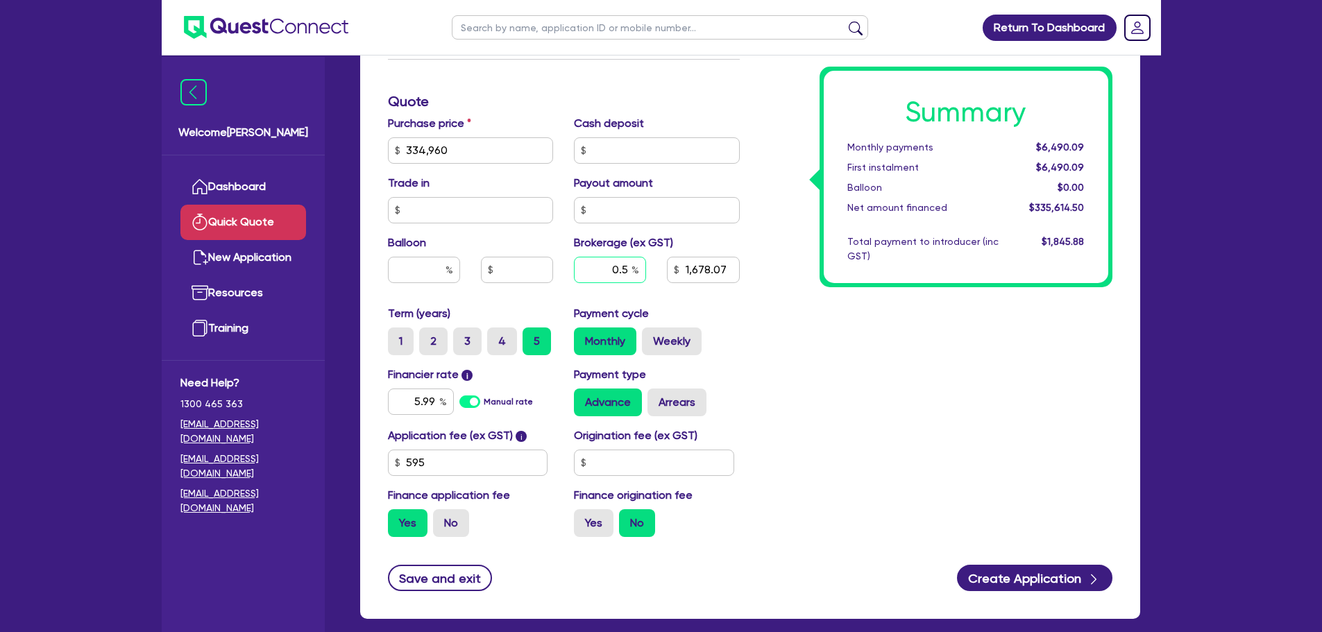
click at [633, 272] on div "0.5" at bounding box center [610, 270] width 72 height 26
type input "0"
type input "1"
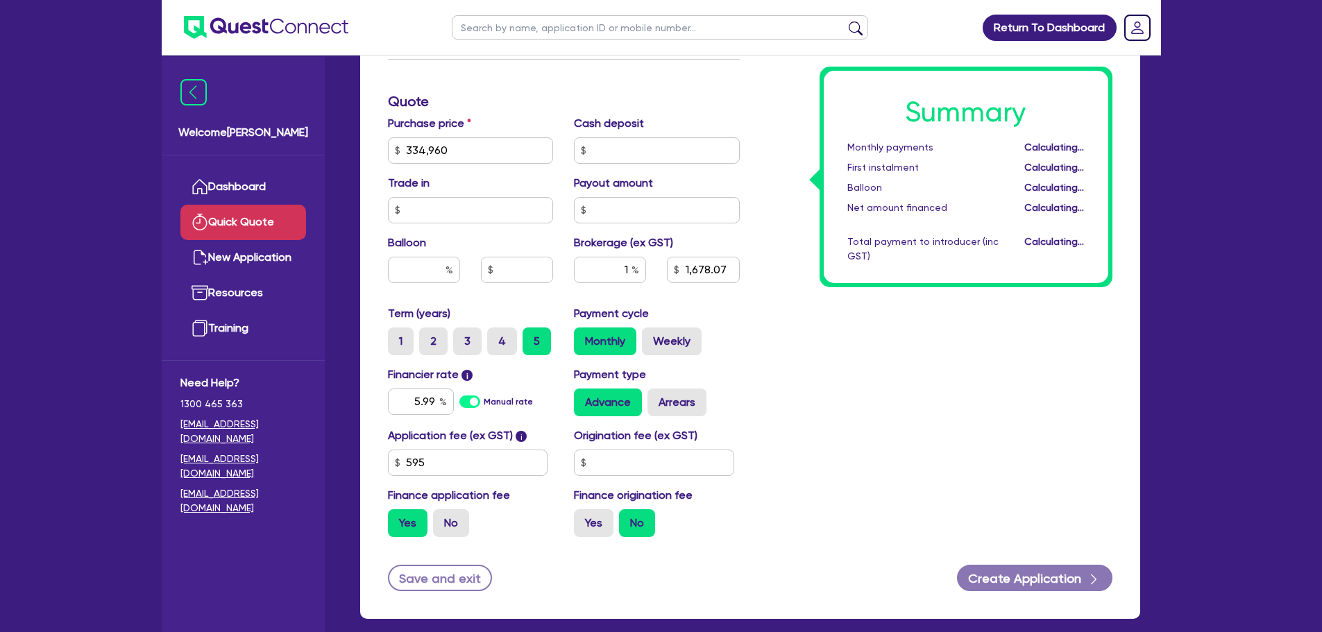
click at [884, 375] on div "Summary Monthly payments Calculating... First instalment Calculating... Balloon…" at bounding box center [936, 142] width 373 height 811
type input "3,356.15"
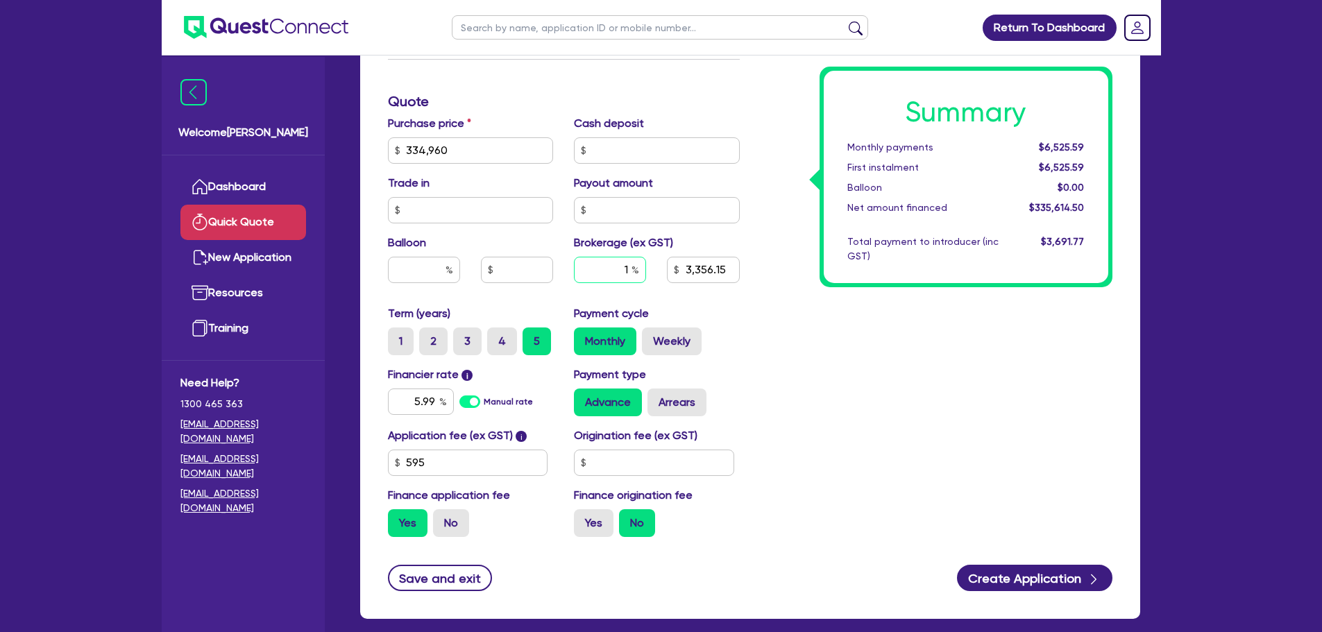
click at [628, 267] on input "1" at bounding box center [610, 270] width 72 height 26
type input "2"
click at [771, 361] on div "Summary Monthly payments $6,525.59 First instalment $6,525.59 Balloon $0.00 Net…" at bounding box center [936, 142] width 373 height 811
type input "6,712.29"
click at [843, 390] on div "Summary Monthly payments $6,596.59 First instalment $6,596.59 Balloon $0.00 Net…" at bounding box center [936, 142] width 373 height 811
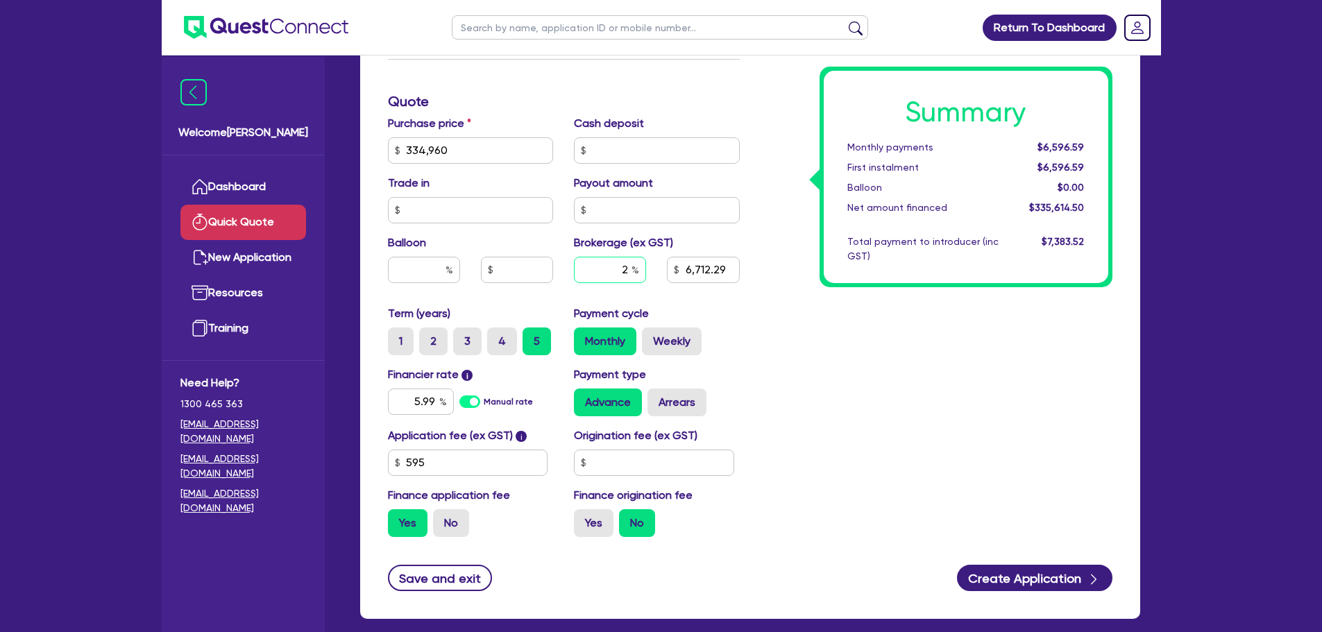
click at [630, 270] on input "2" at bounding box center [610, 270] width 72 height 26
type input "1"
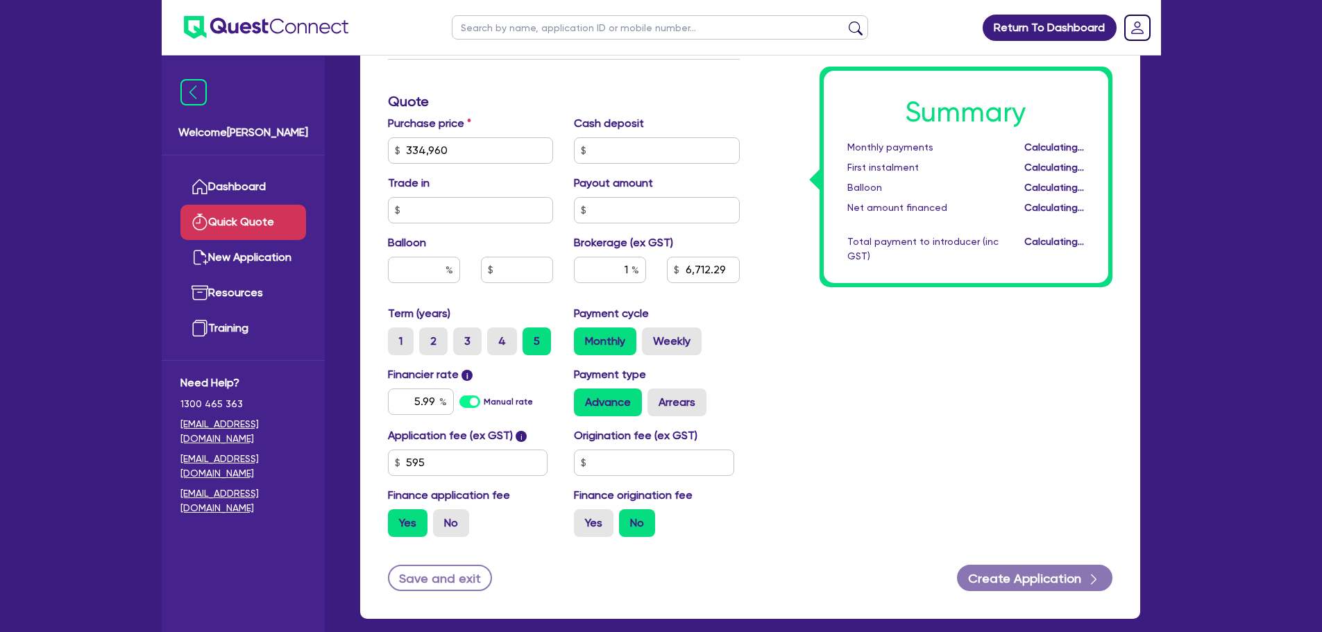
click at [881, 363] on div "Summary Monthly payments Calculating... First instalment Calculating... Balloon…" at bounding box center [936, 142] width 373 height 811
type input "3,356.15"
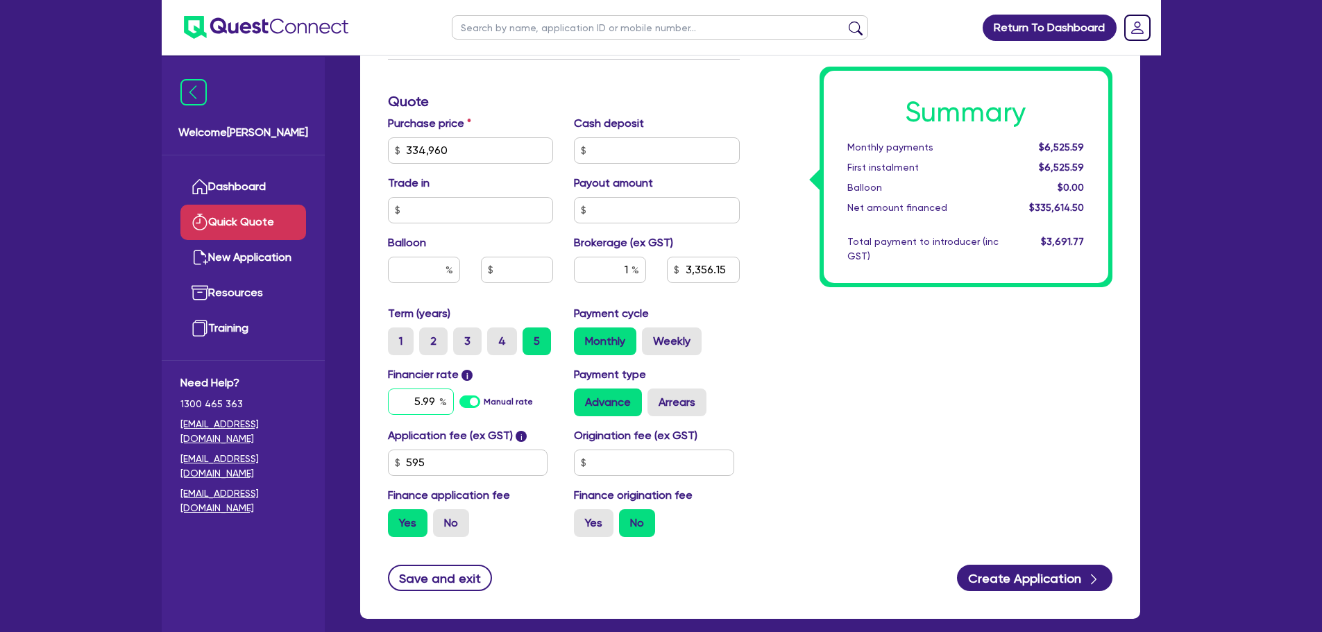
click at [438, 398] on input "5.99" at bounding box center [421, 401] width 66 height 26
type input "5"
type input "6.5"
click at [794, 384] on div "Summary Monthly payments $6,525.59 First instalment $6,525.59 Balloon $0.00 Net…" at bounding box center [936, 142] width 373 height 811
type input "3,356.15"
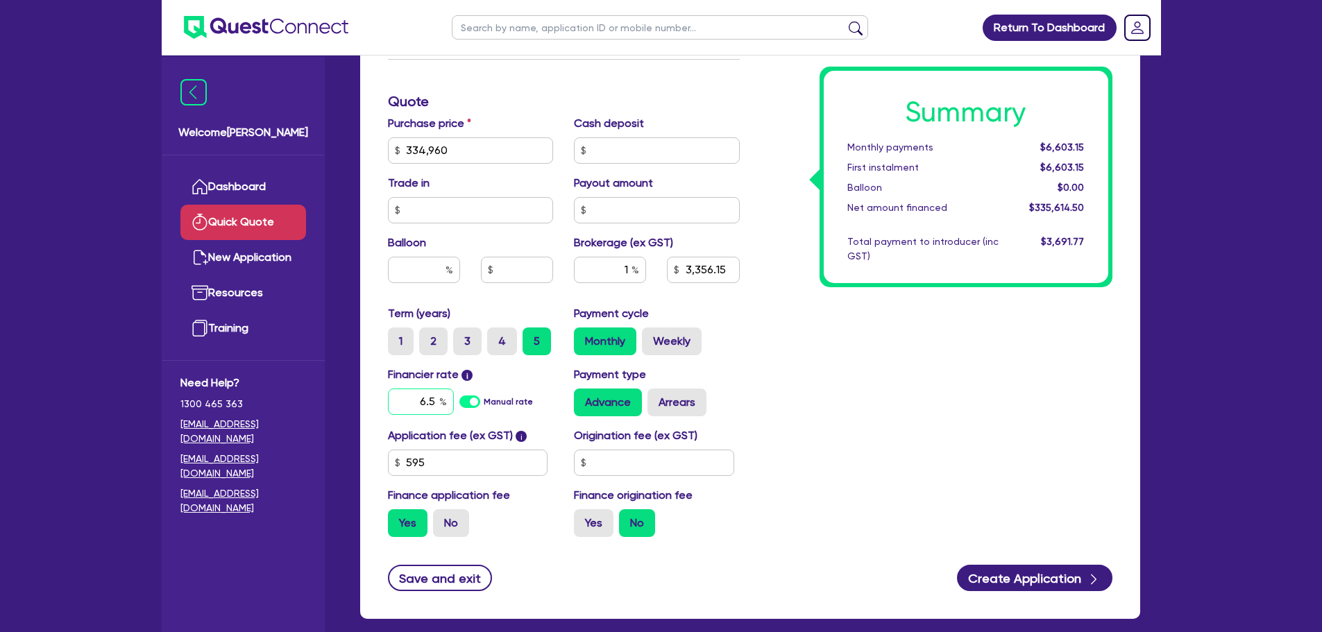
click at [438, 407] on input "6.5" at bounding box center [421, 401] width 66 height 26
type input "6"
type input "5.99"
click at [910, 371] on div "Summary Monthly payments $6,603.15 First instalment $6,603.15 Balloon $0.00 Net…" at bounding box center [936, 142] width 373 height 811
type input "3,356.15"
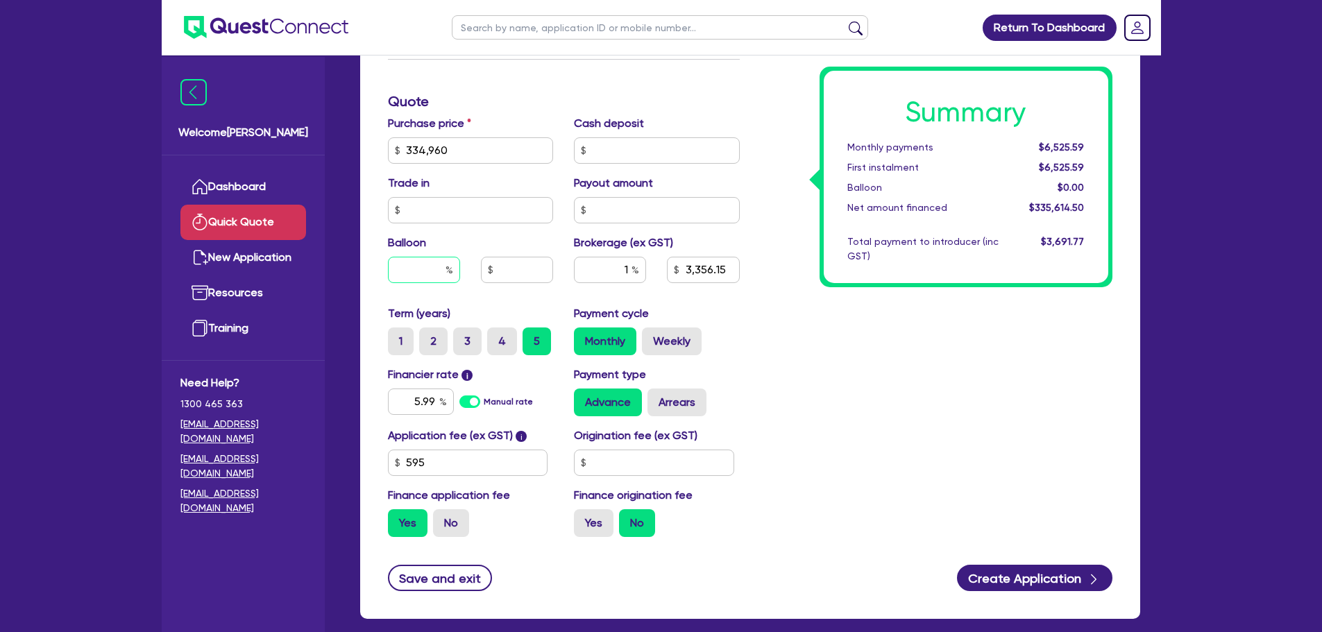
click at [432, 272] on input "text" at bounding box center [424, 270] width 72 height 26
type input "30"
type input "3,356.15"
click at [874, 338] on div "Summary Monthly payments $6,525.59 First instalment $6,525.59 Balloon $0.00 Net…" at bounding box center [936, 142] width 373 height 811
type input "100,488"
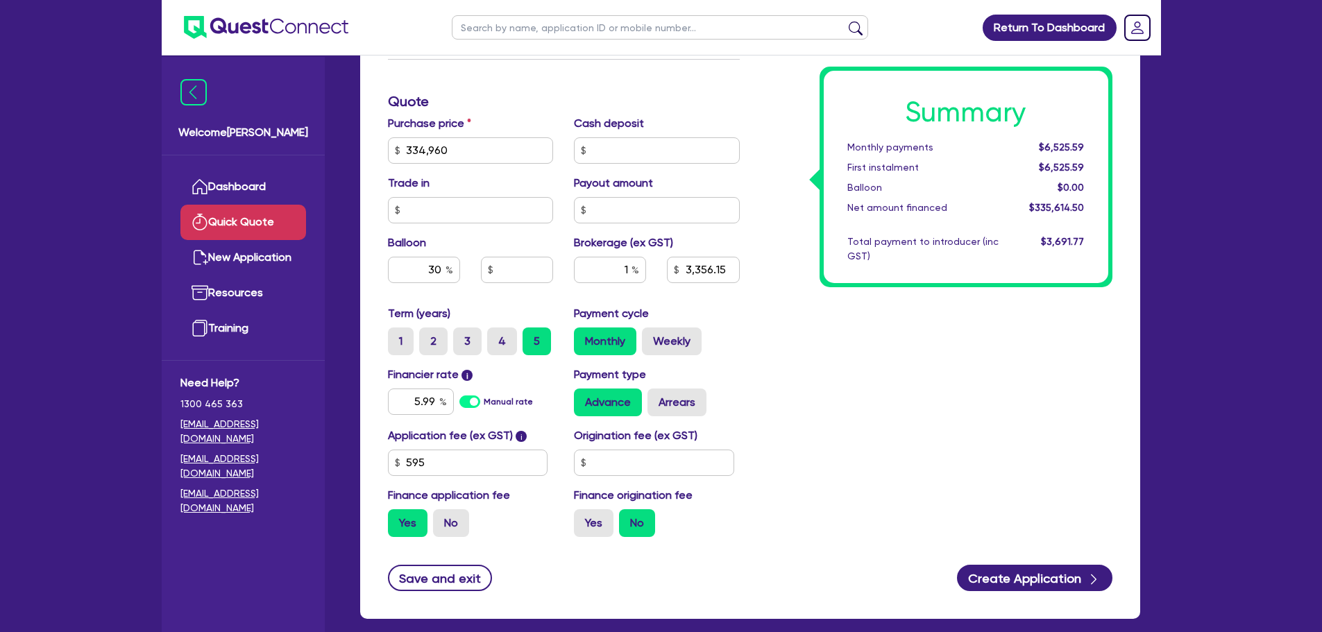
type input "3,356.15"
click at [854, 382] on div "Summary Monthly payments $5,092.11 First instalment $5,092.11 Balloon $100,488.…" at bounding box center [936, 142] width 373 height 811
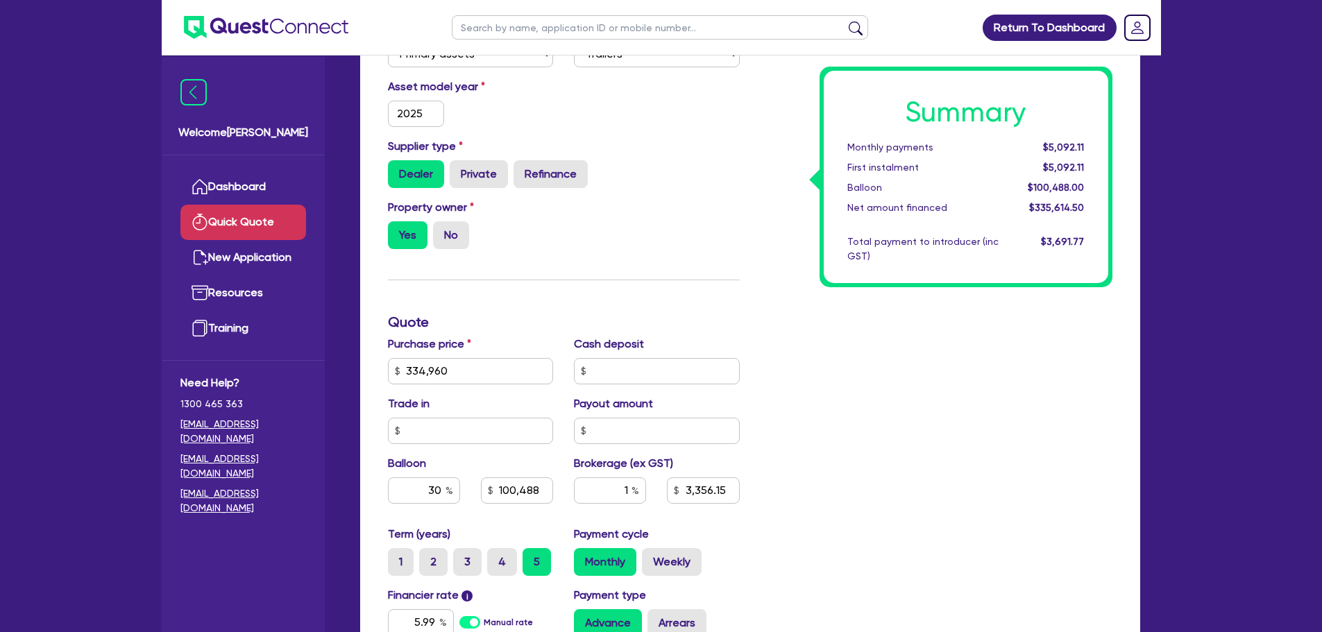
scroll to position [0, 0]
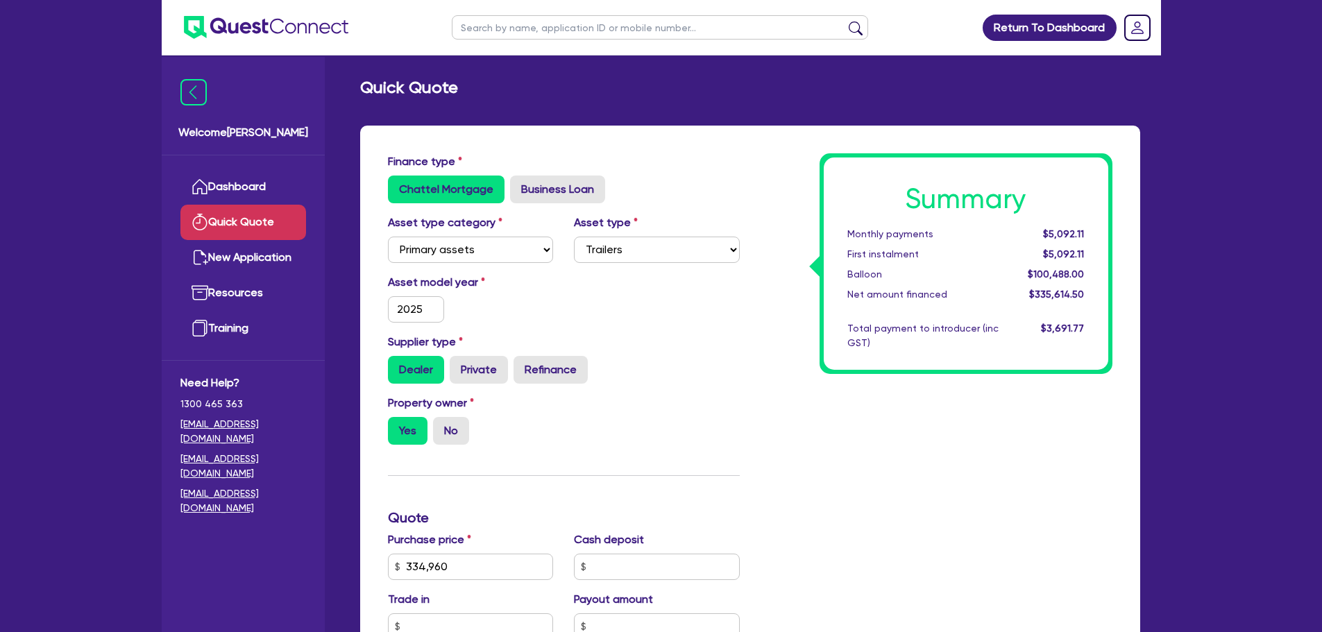
click at [528, 25] on input "text" at bounding box center [660, 27] width 416 height 24
type input "[PERSON_NAME]"
click button "submit" at bounding box center [855, 30] width 22 height 19
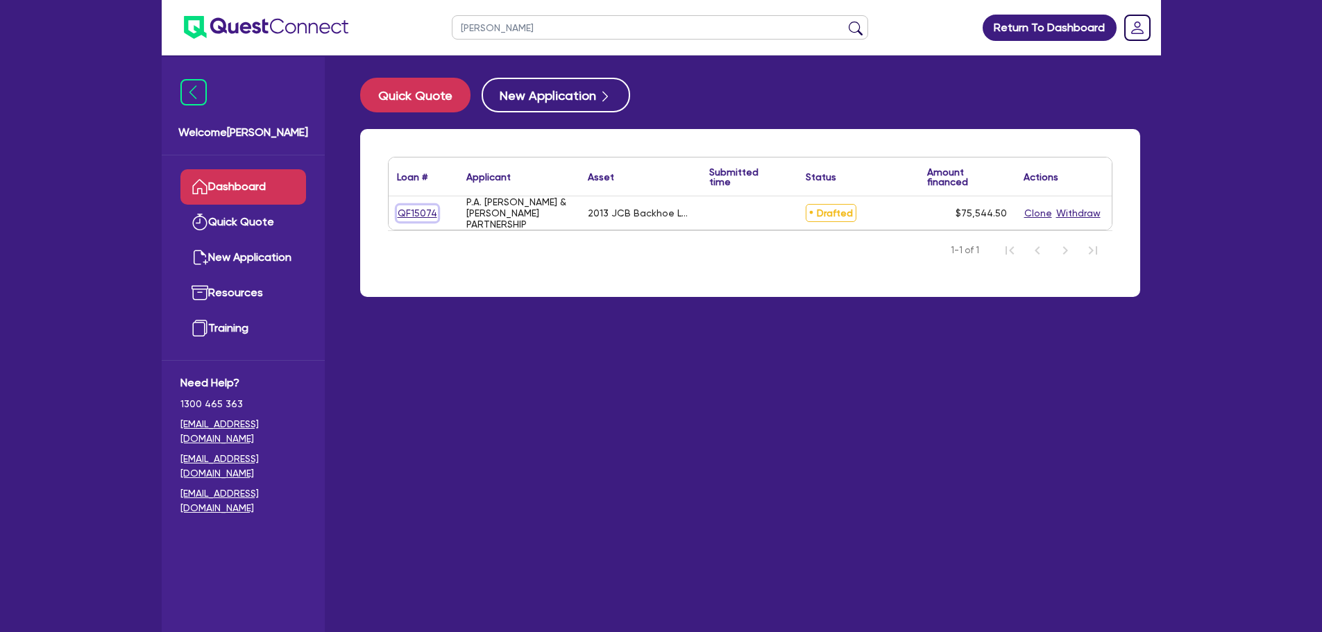
click at [432, 213] on link "QF15074" at bounding box center [417, 213] width 41 height 16
select select "PRIMARY_ASSETS"
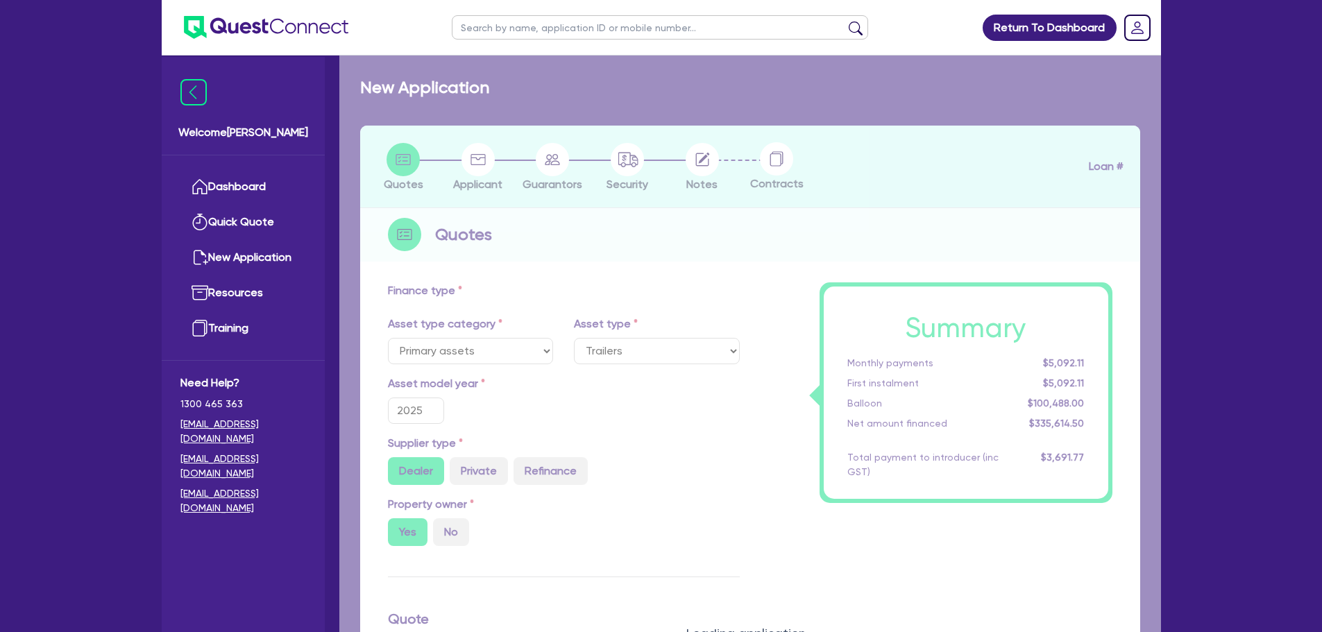
select select "YELLOW_GOODS_AND_EXCAVATORS"
type input "2013"
radio input "false"
radio input "true"
type input "76,450"
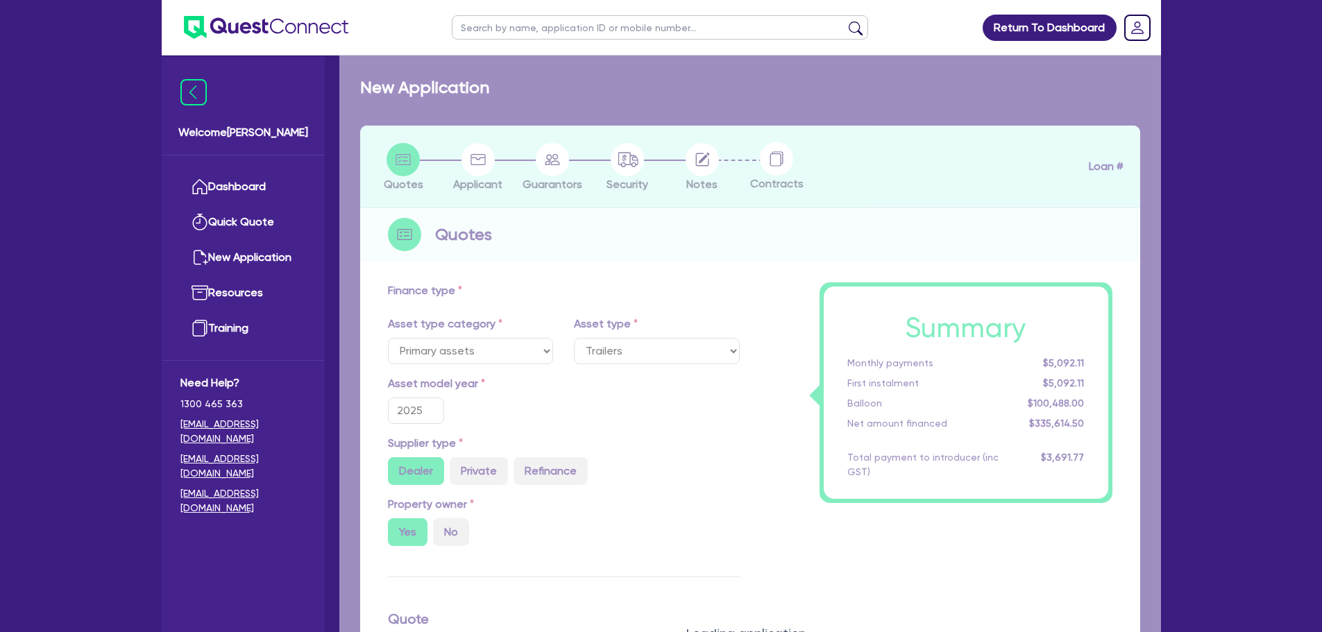
type input "1,450"
type input "6"
type input "4,532.67"
type input "10.74"
type input "495"
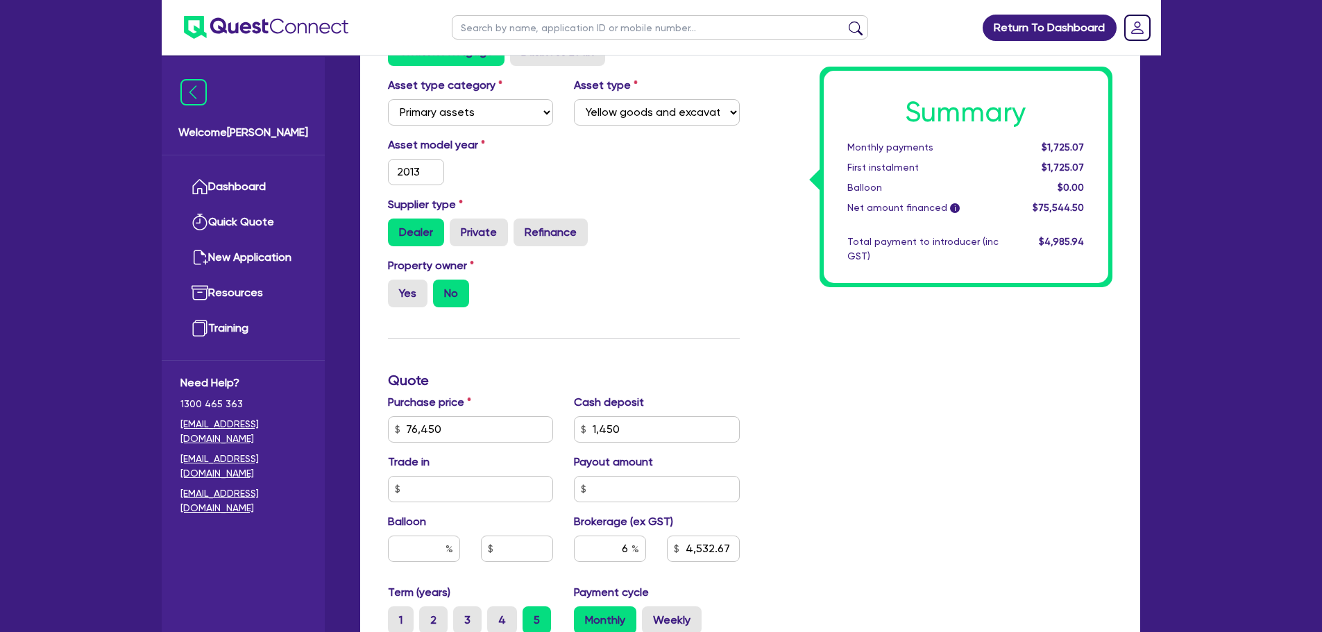
scroll to position [486, 0]
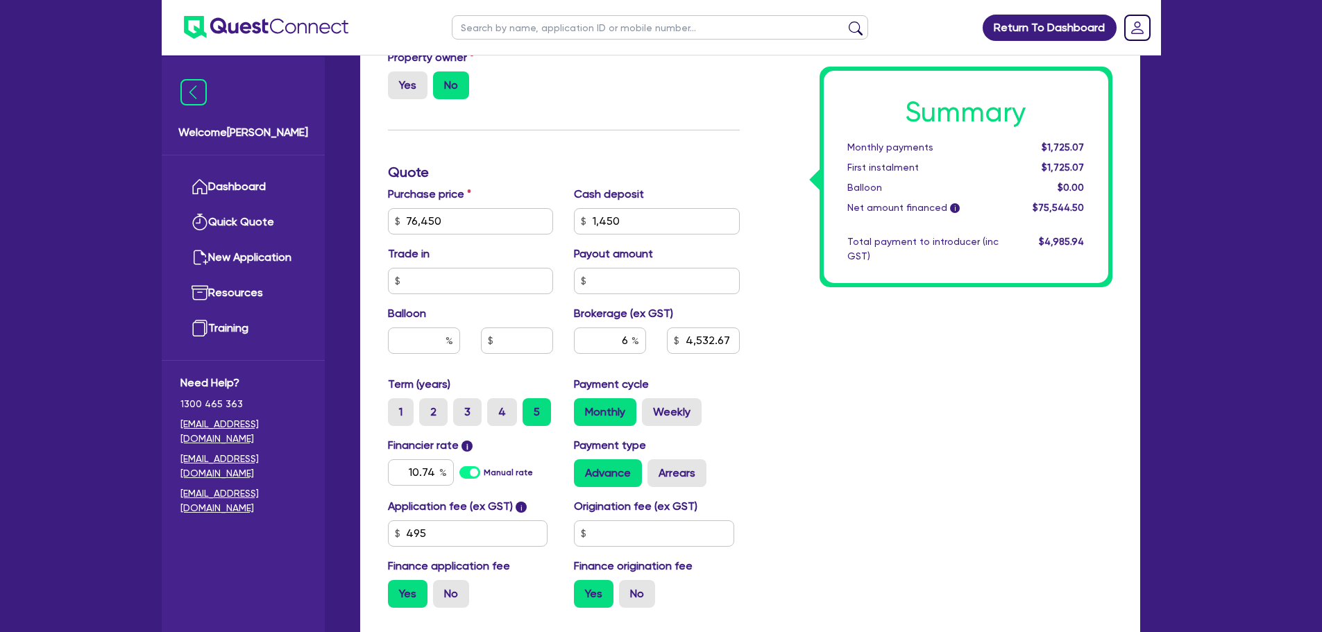
click at [1002, 400] on div "Summary Monthly payments $1,725.07 First instalment $1,725.07 Balloon $0.00 Net…" at bounding box center [936, 213] width 373 height 811
click at [629, 340] on input "6" at bounding box center [610, 340] width 72 height 26
type input "5"
type input "76,450"
type input "1,450"
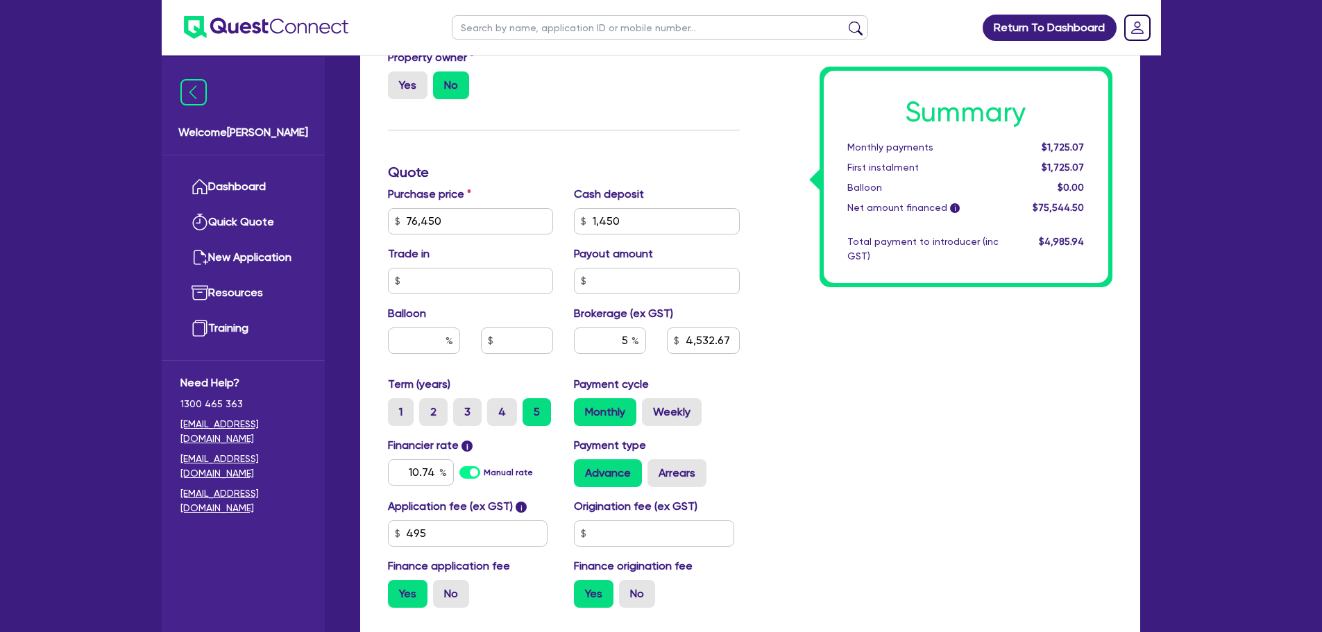
type input "4,532.67"
click at [815, 358] on div "Summary Monthly payments $1,725.07 First instalment $1,725.07 Balloon $0.00 Net…" at bounding box center [936, 213] width 373 height 811
type input "76,450"
type input "1,450"
type input "3,777.23"
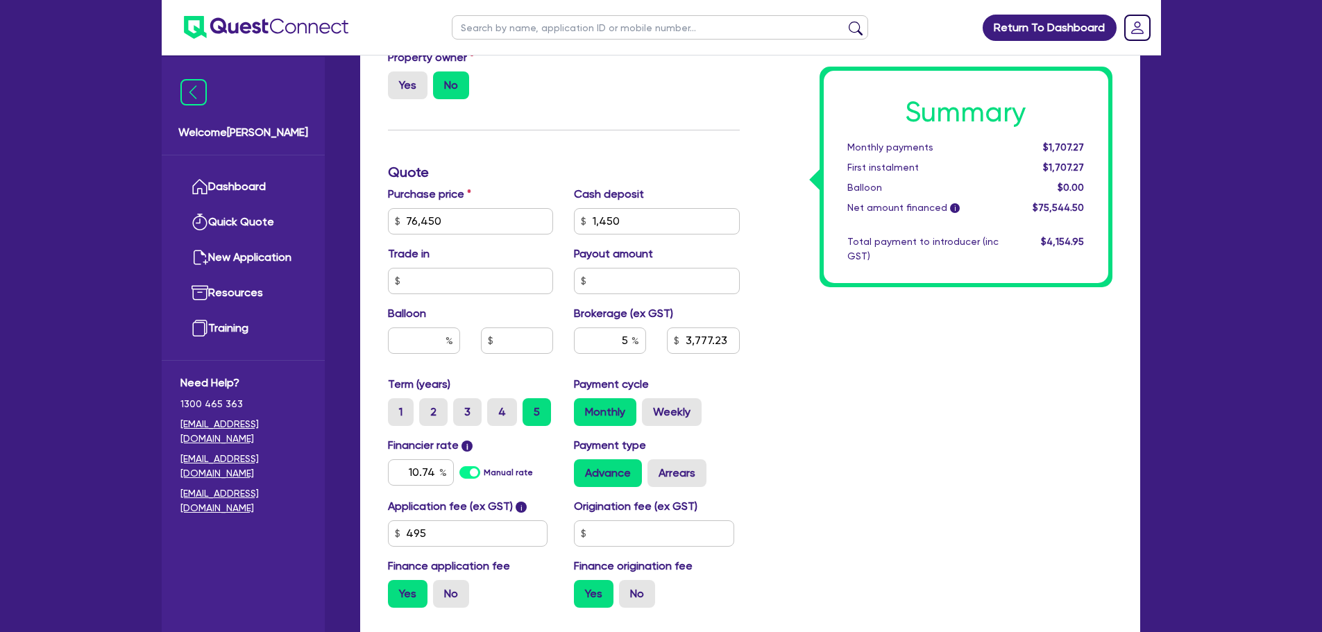
click at [948, 504] on div "Summary Monthly payments $1,707.27 First instalment $1,707.27 Balloon $0.00 Net…" at bounding box center [936, 213] width 373 height 811
click at [946, 418] on div "Summary Monthly payments $1,707.27 First instalment $1,707.27 Balloon $0.00 Net…" at bounding box center [936, 213] width 373 height 811
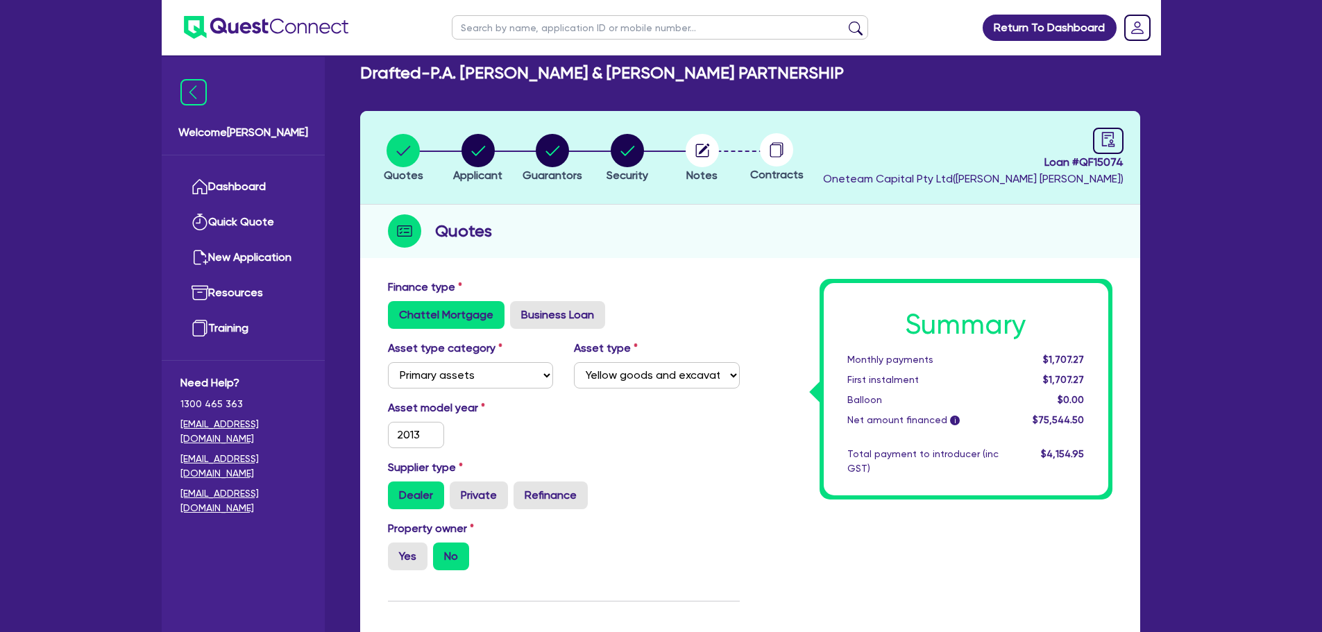
scroll to position [0, 0]
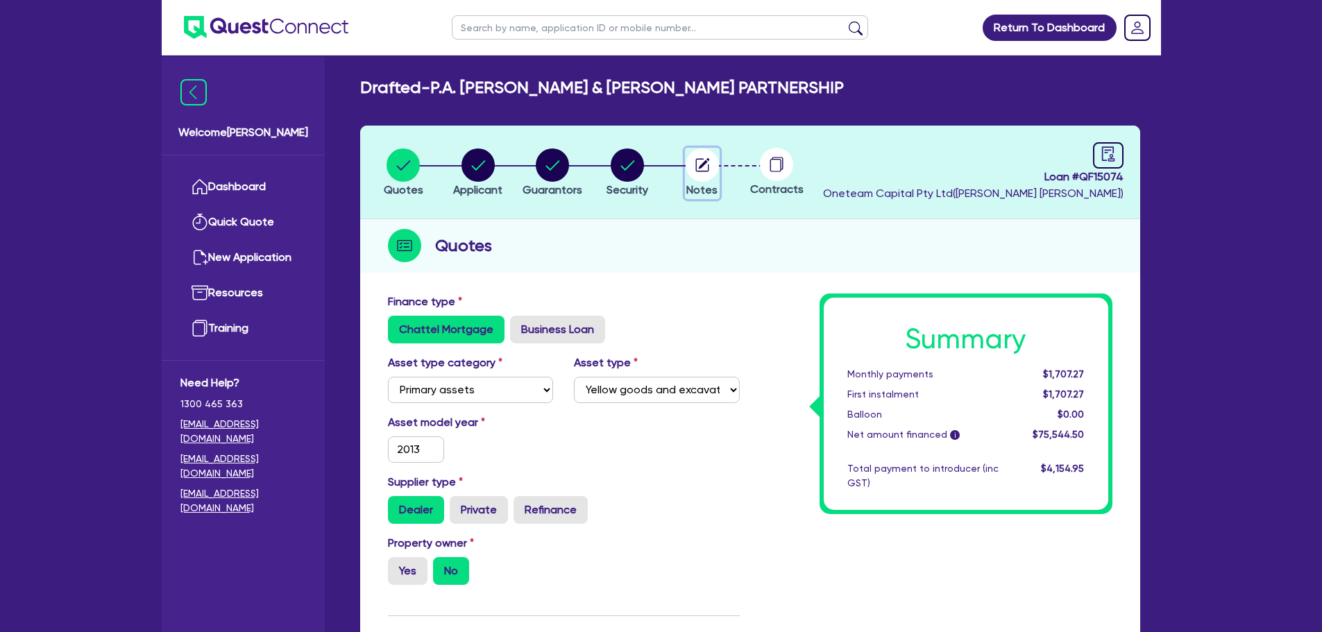
click at [699, 166] on circle "button" at bounding box center [701, 164] width 33 height 33
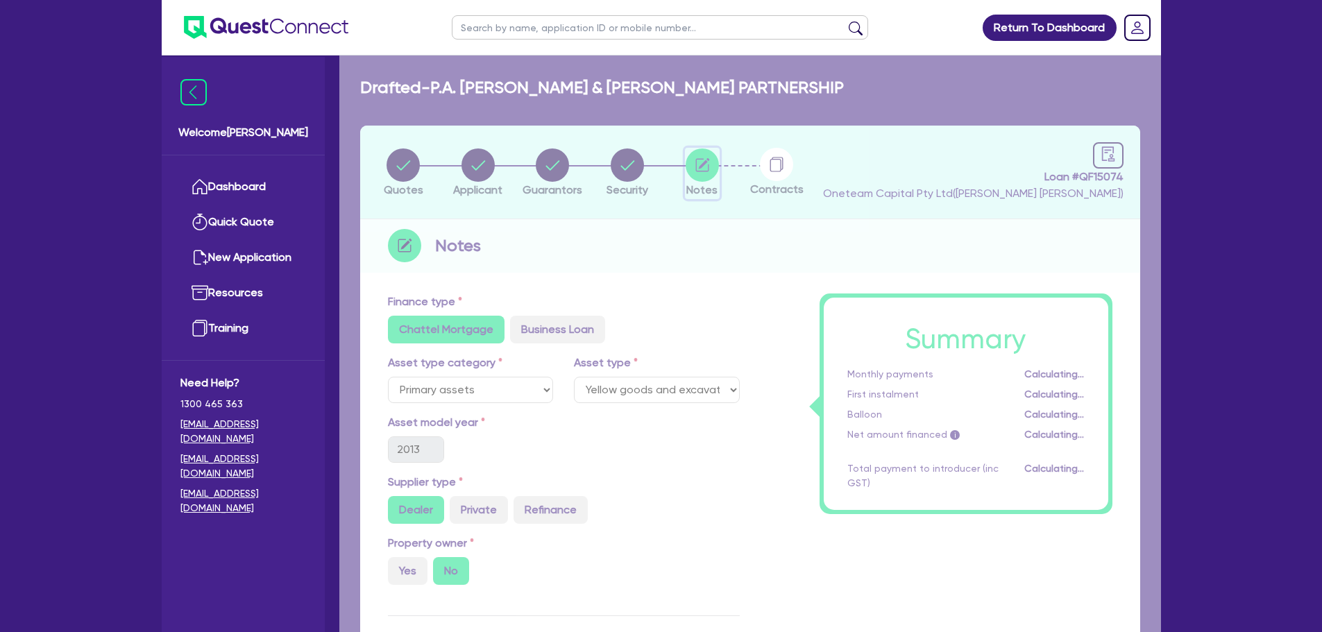
select select "Other"
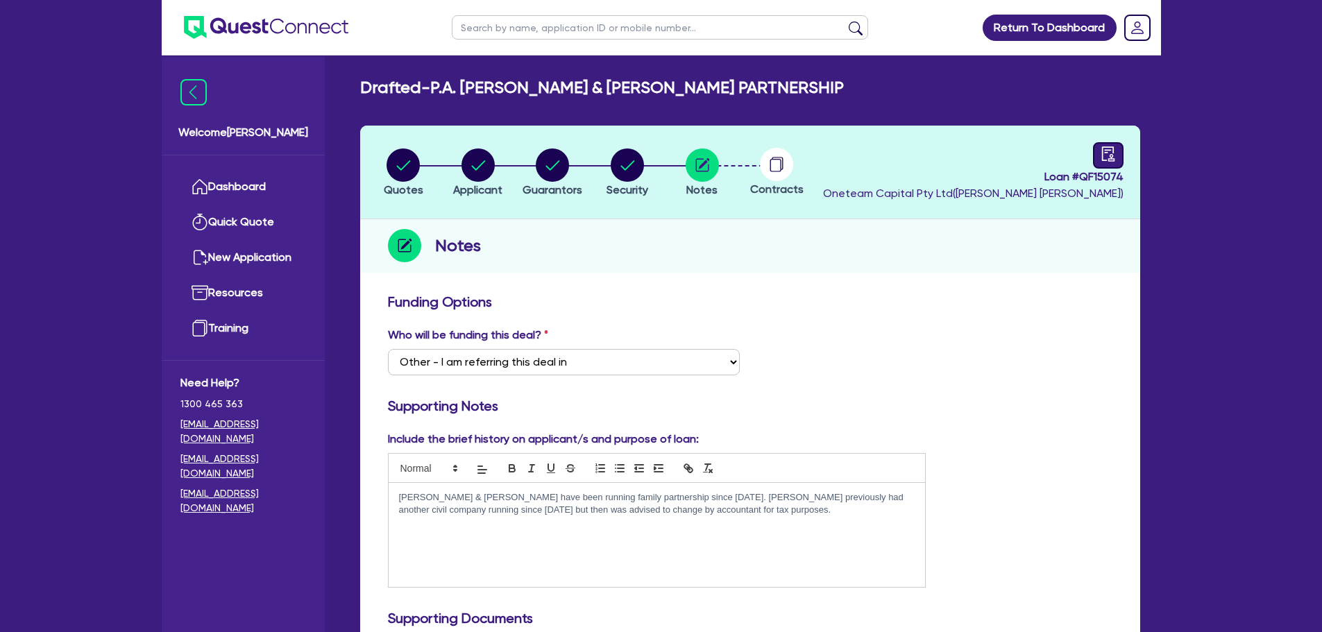
click at [1103, 151] on icon "audit" at bounding box center [1107, 153] width 15 height 15
select select "DRAFTED_NEW"
select select "Other"
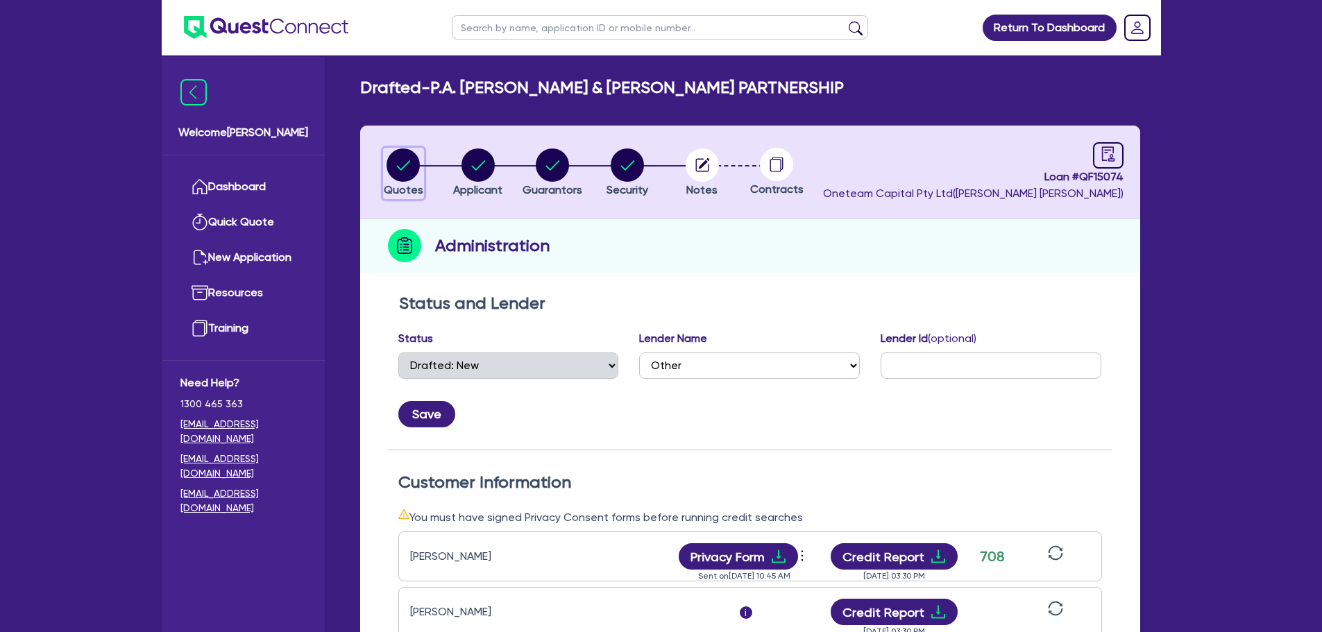
click at [404, 162] on circle "button" at bounding box center [402, 164] width 33 height 33
select select "PRIMARY_ASSETS"
select select "YELLOW_GOODS_AND_EXCAVATORS"
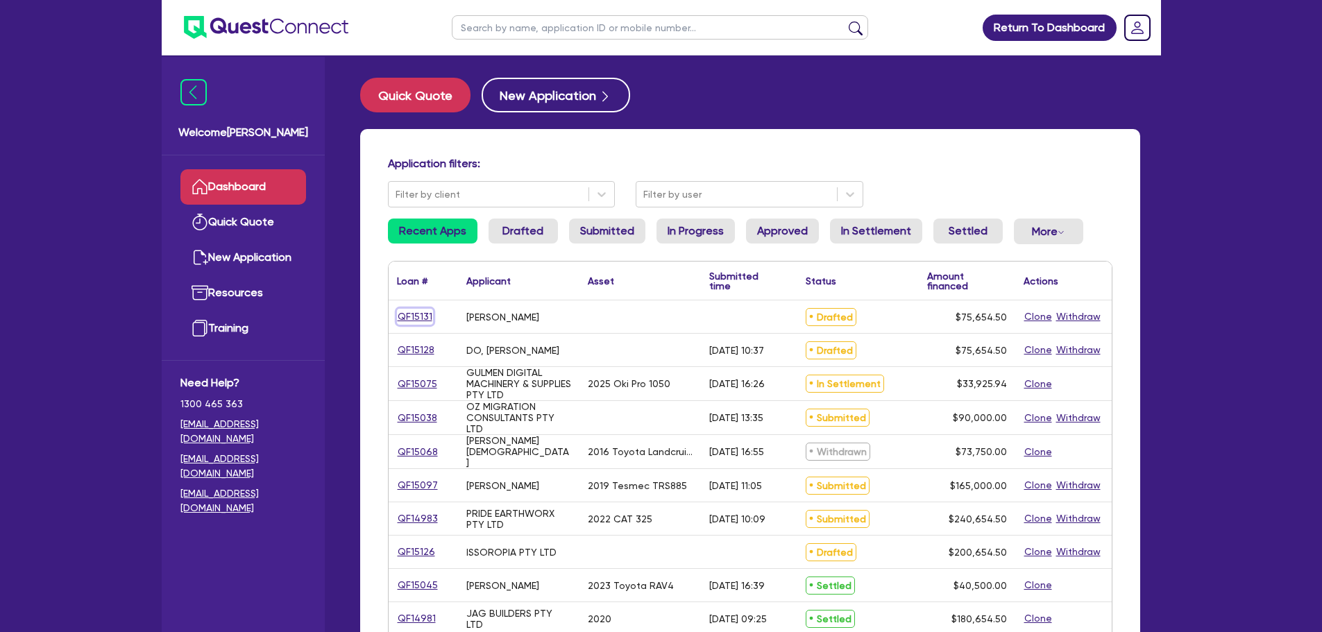
click at [422, 319] on link "QF15131" at bounding box center [415, 317] width 36 height 16
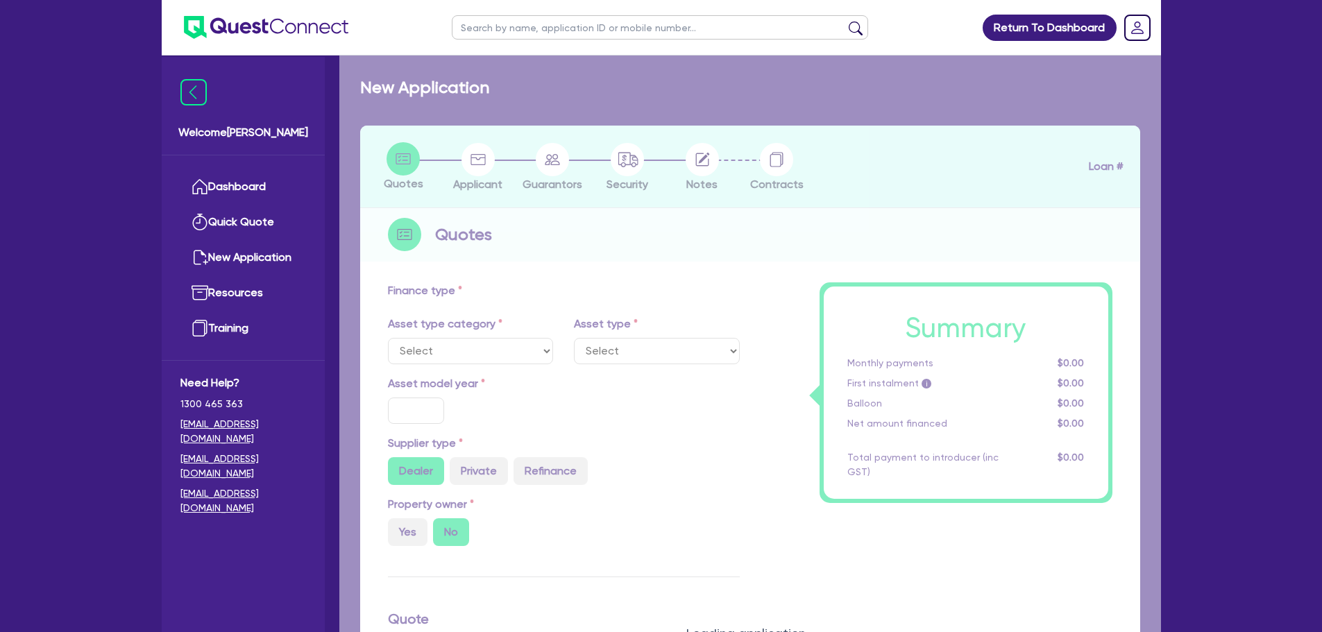
type input "75,000"
type input "4"
type input "3,026.18"
type input "10"
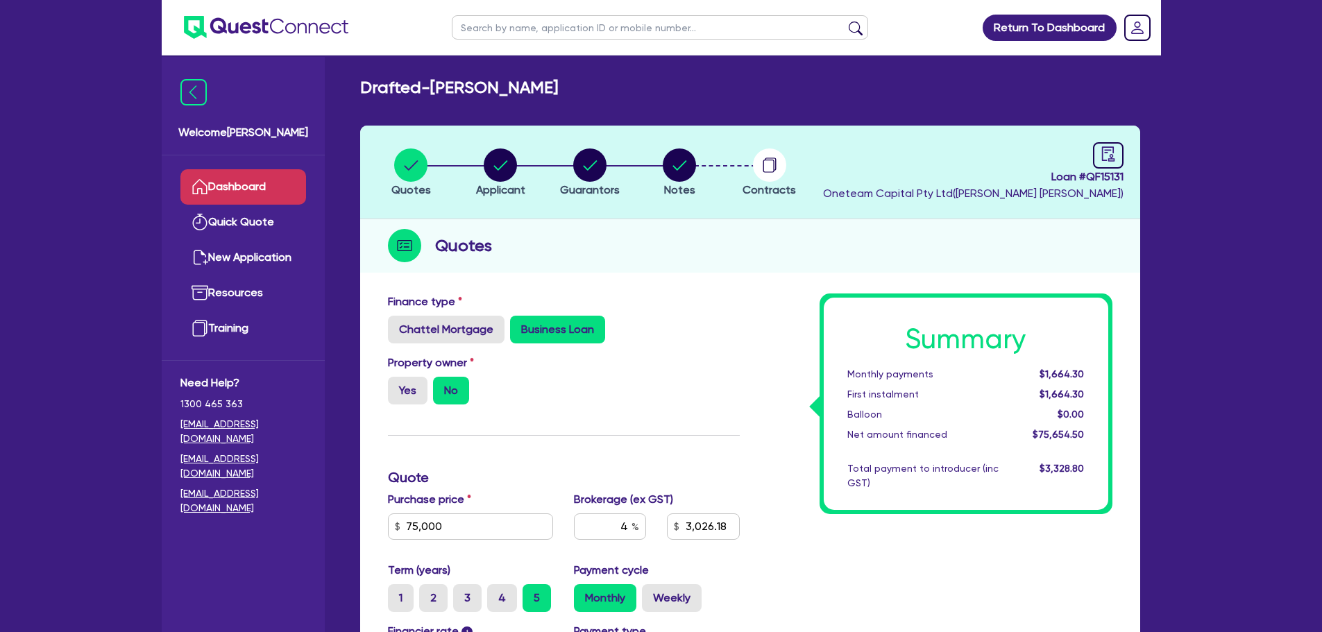
click at [251, 176] on link "Dashboard" at bounding box center [243, 186] width 126 height 35
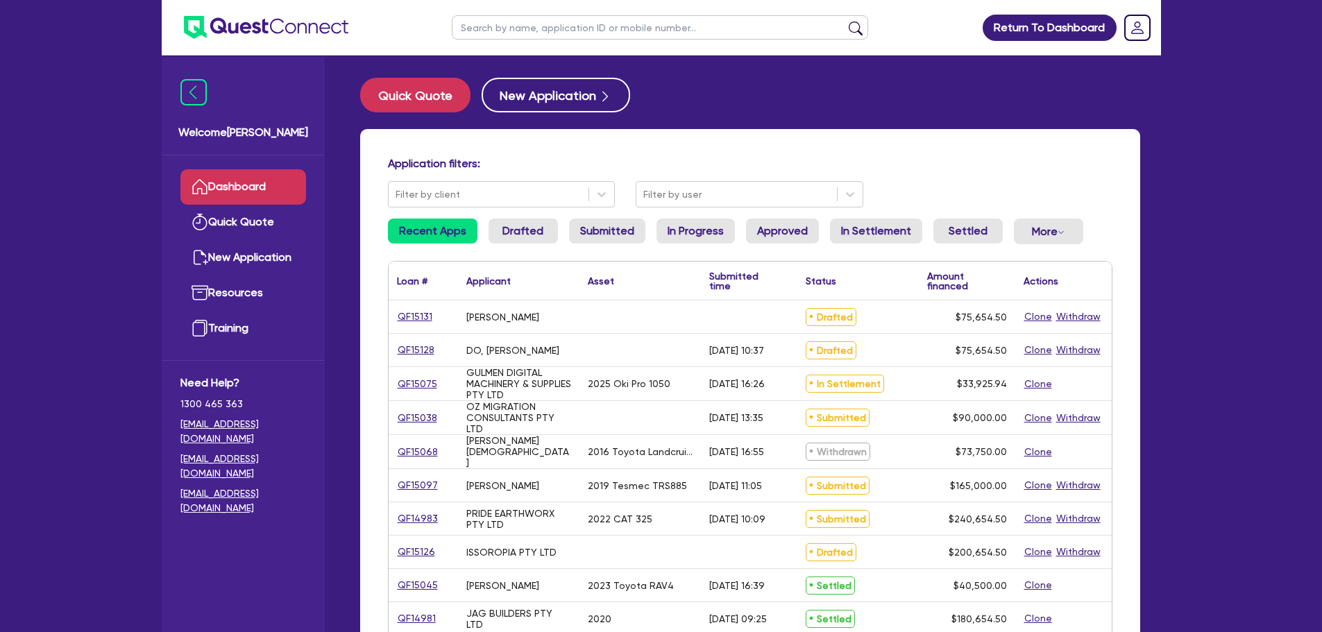
scroll to position [208, 0]
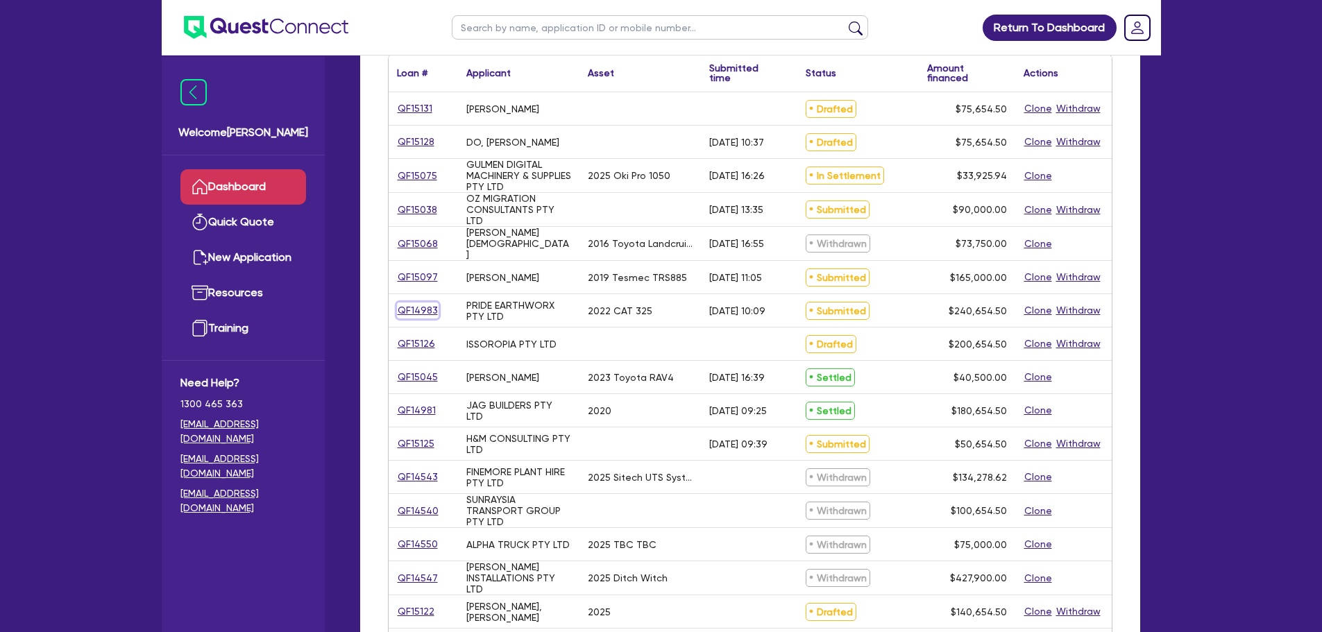
click at [422, 305] on link "QF14983" at bounding box center [418, 310] width 42 height 16
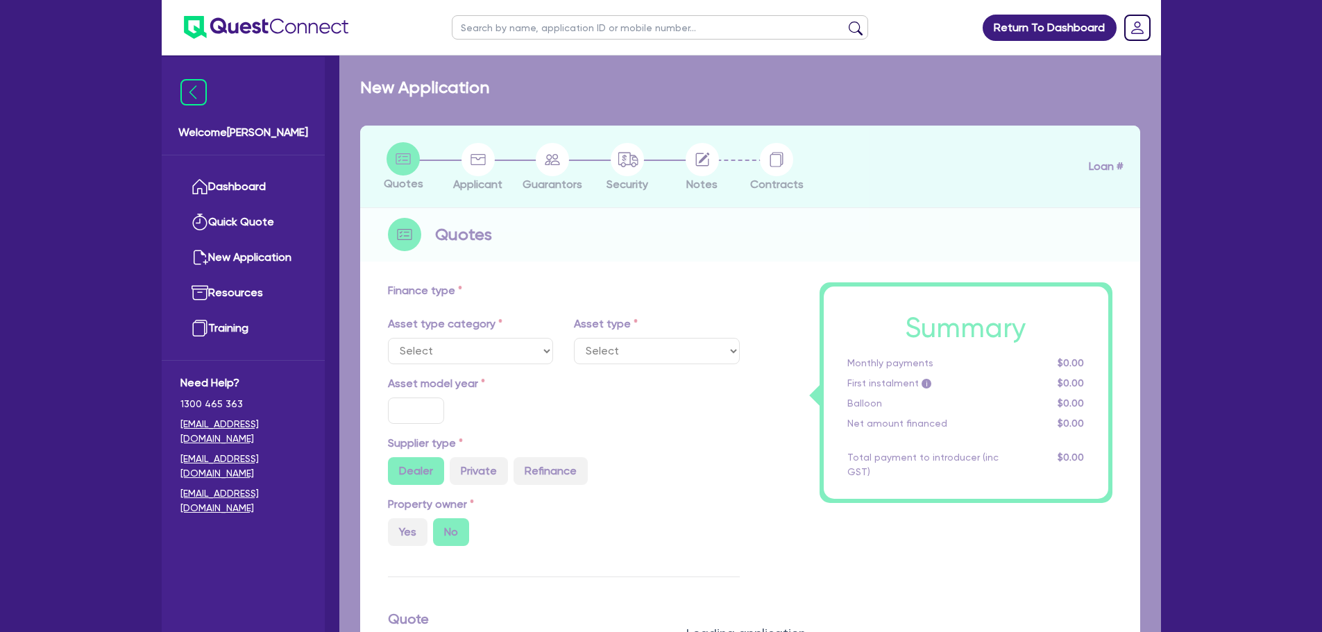
select select "PRIMARY_ASSETS"
type input "2022"
type input "300,000"
type input "60,000"
type input "4"
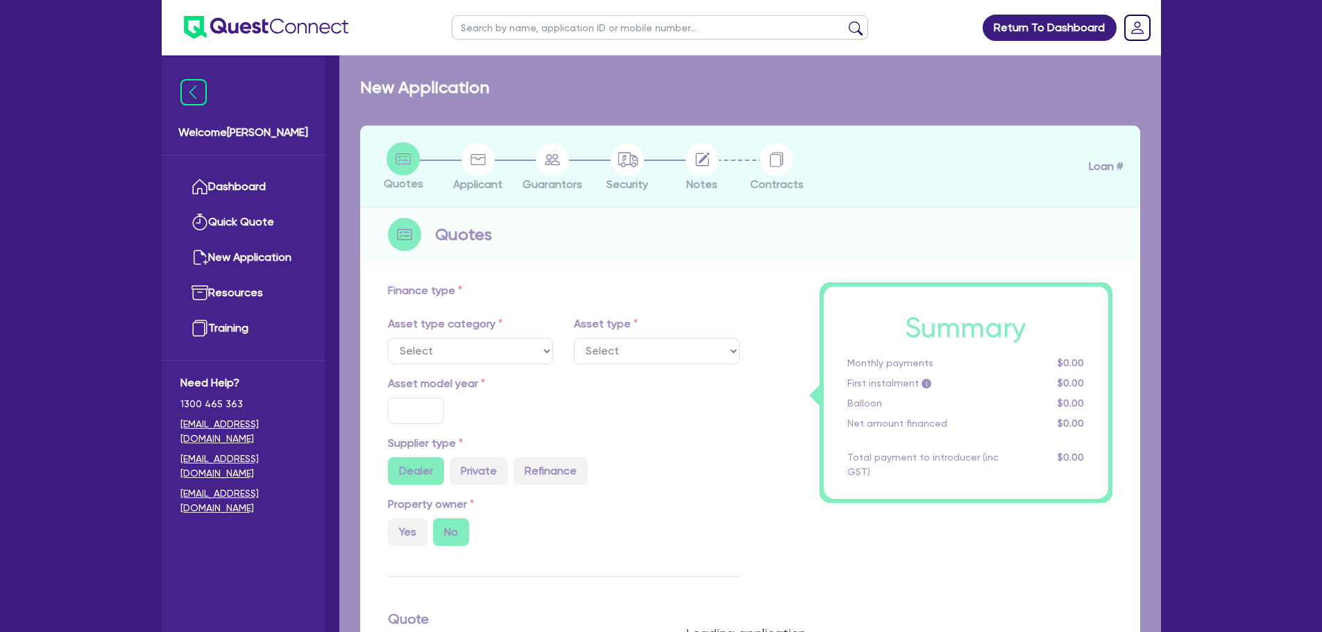
type input "9,626.18"
type input "8.15"
select select "YELLOW_GOODS_AND_EXCAVATORS"
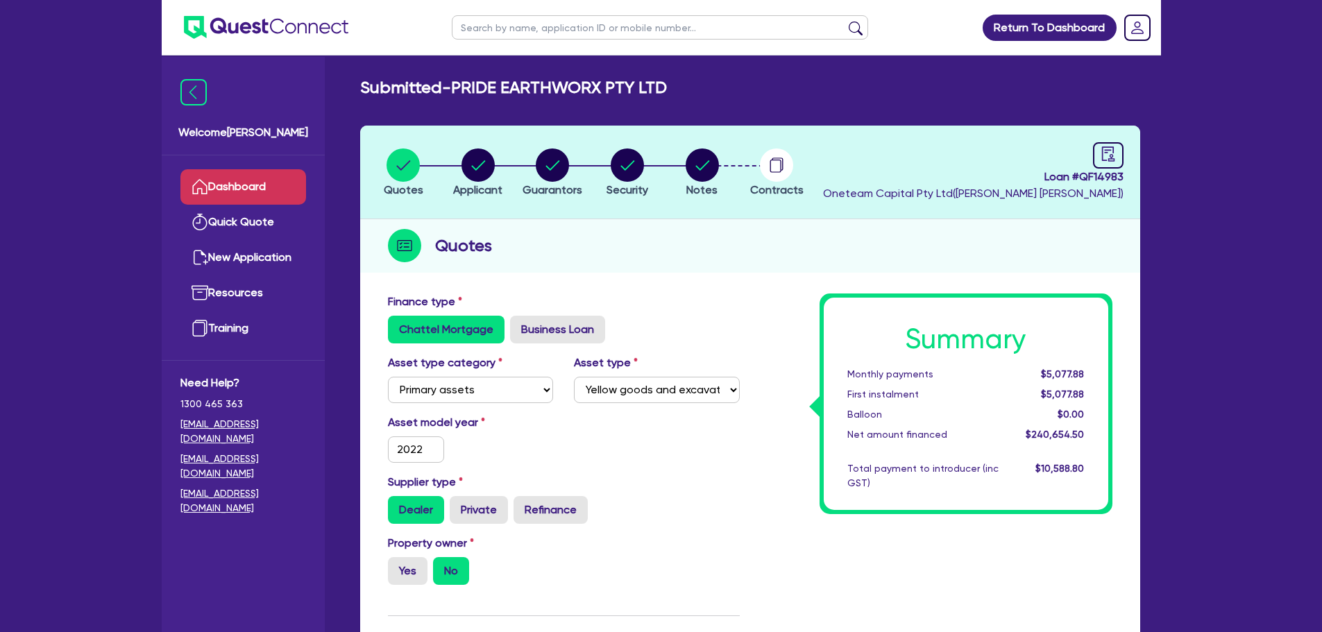
click at [228, 176] on link "Dashboard" at bounding box center [243, 186] width 126 height 35
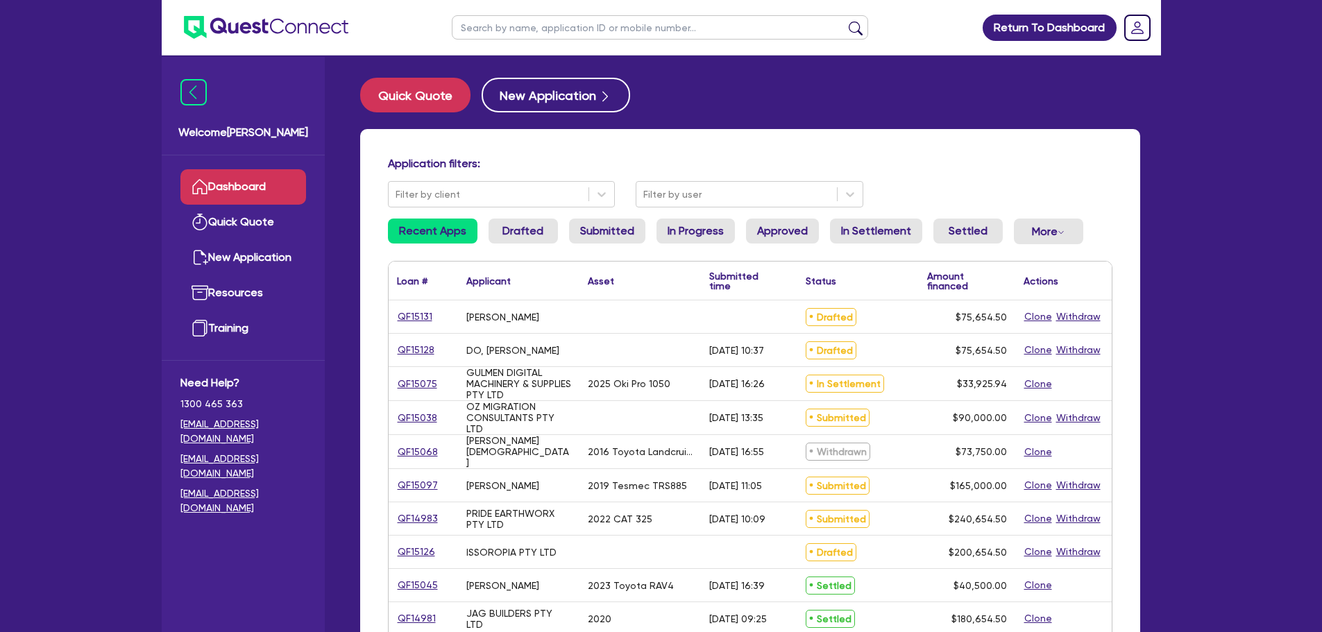
click at [511, 22] on input "text" at bounding box center [660, 27] width 416 height 24
